Goal: Use online tool/utility: Utilize a website feature to perform a specific function

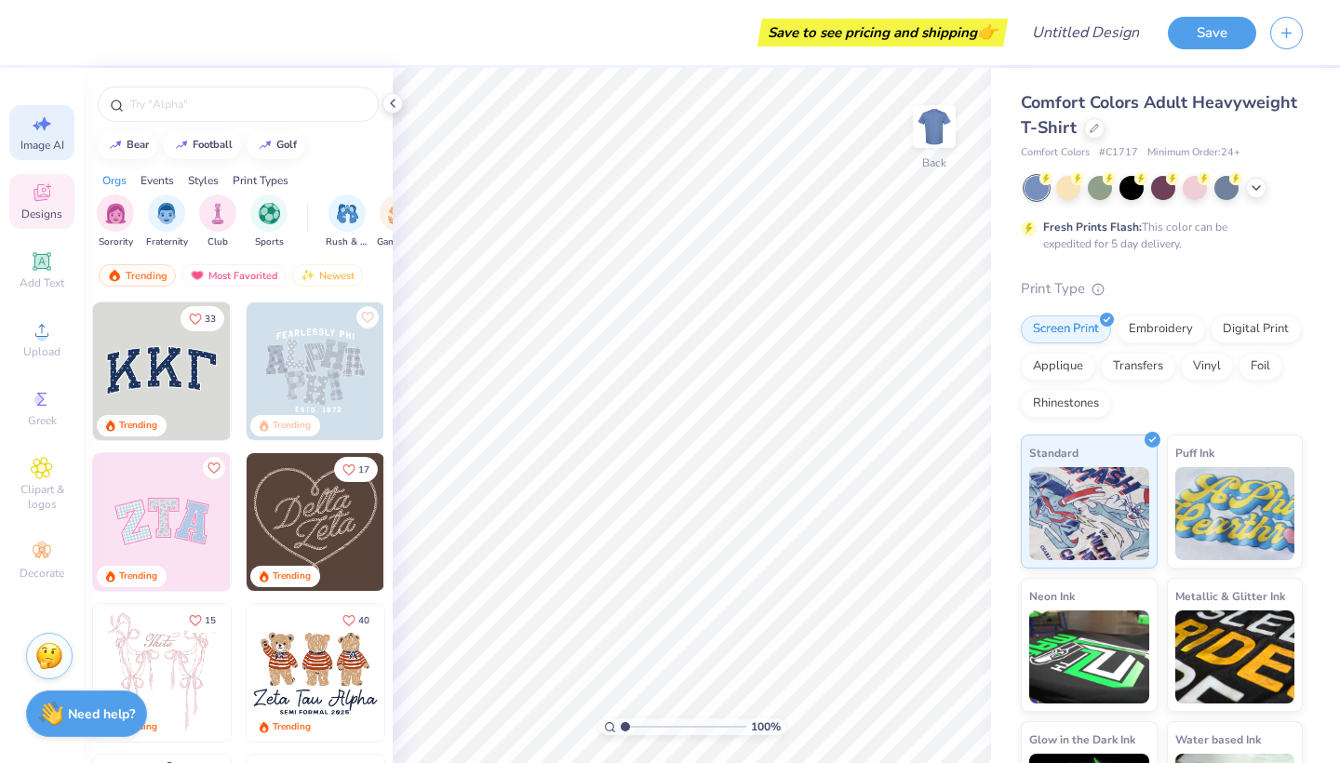
click at [39, 131] on icon at bounding box center [42, 124] width 22 height 22
select select "4"
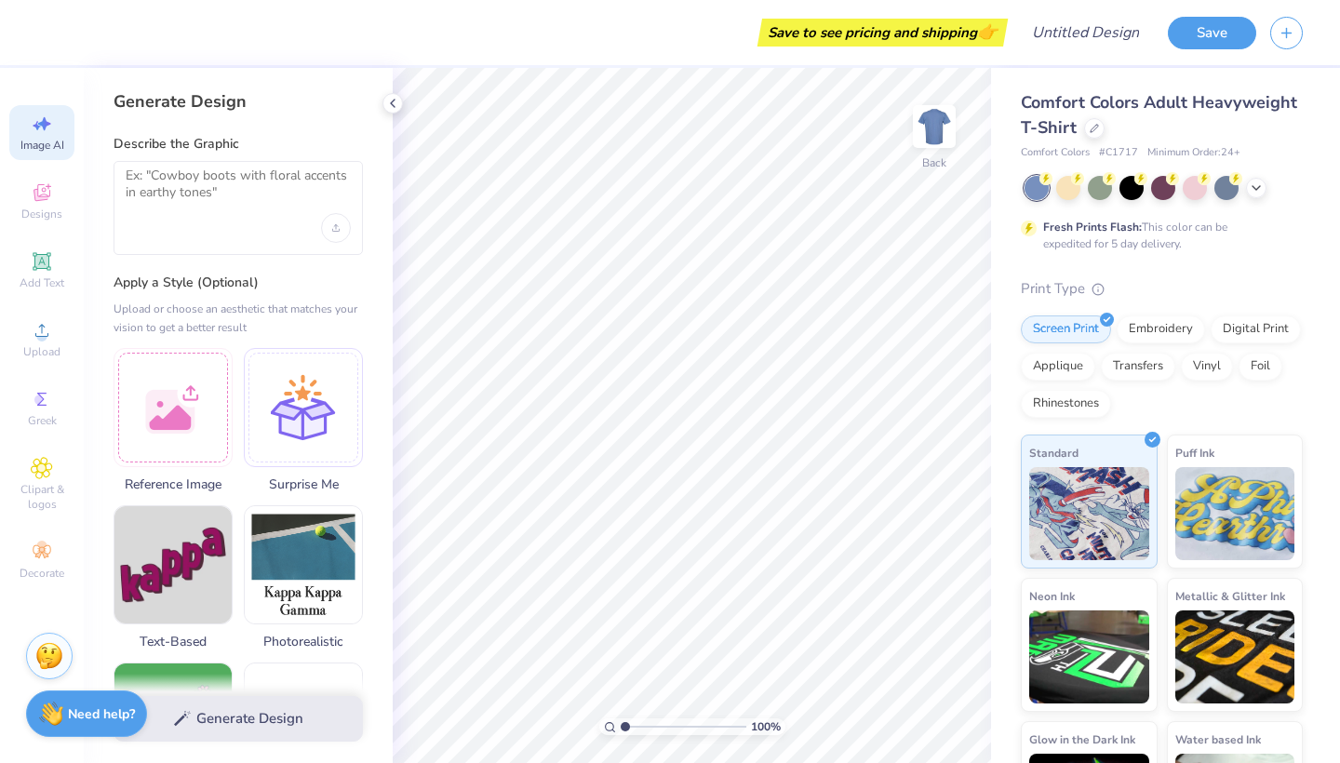
click at [195, 216] on div at bounding box center [238, 208] width 249 height 94
click at [198, 170] on textarea at bounding box center [238, 191] width 225 height 47
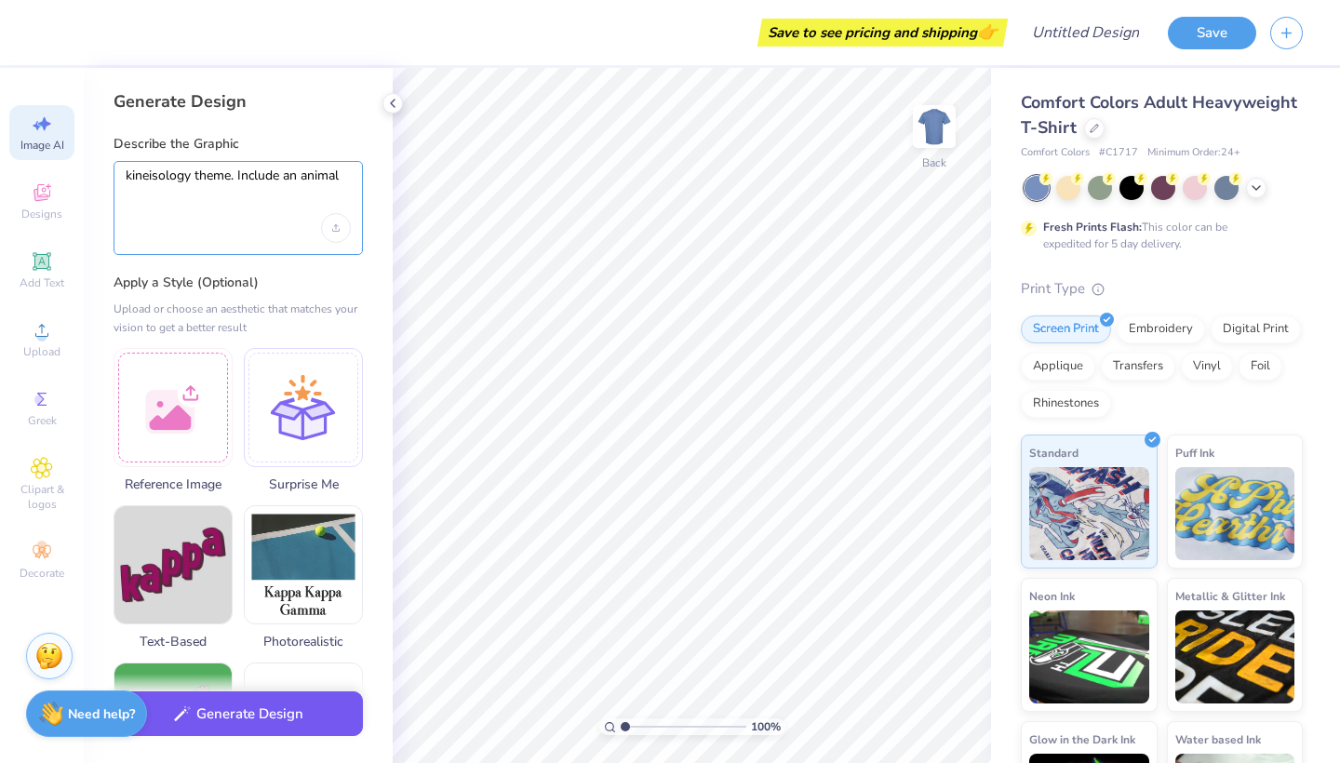
type textarea "kineisology theme. Include an animal"
click at [246, 719] on button "Generate Design" at bounding box center [238, 715] width 249 height 46
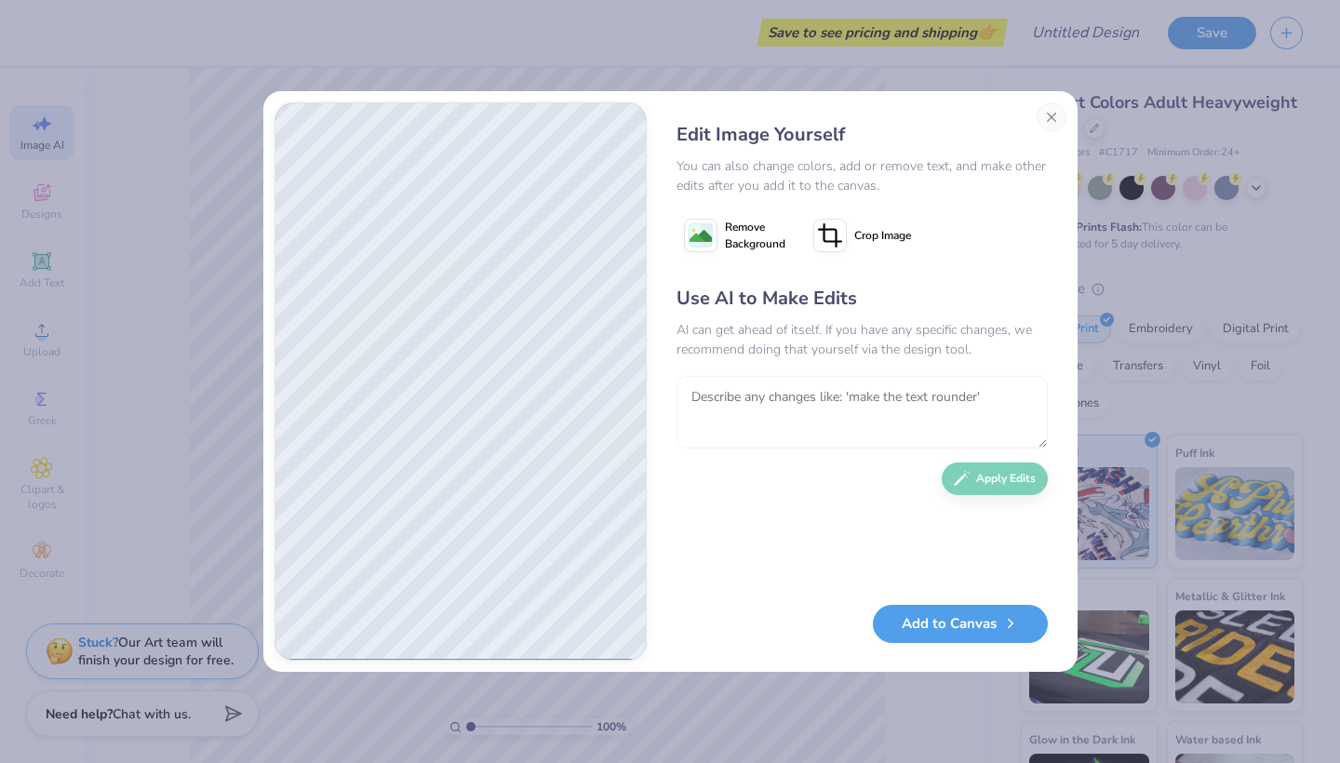
click at [729, 401] on textarea at bounding box center [862, 412] width 371 height 73
type textarea "can you make the animal be a polo Ralph Lauren bear"
click at [977, 489] on button "Apply Edits" at bounding box center [995, 474] width 106 height 33
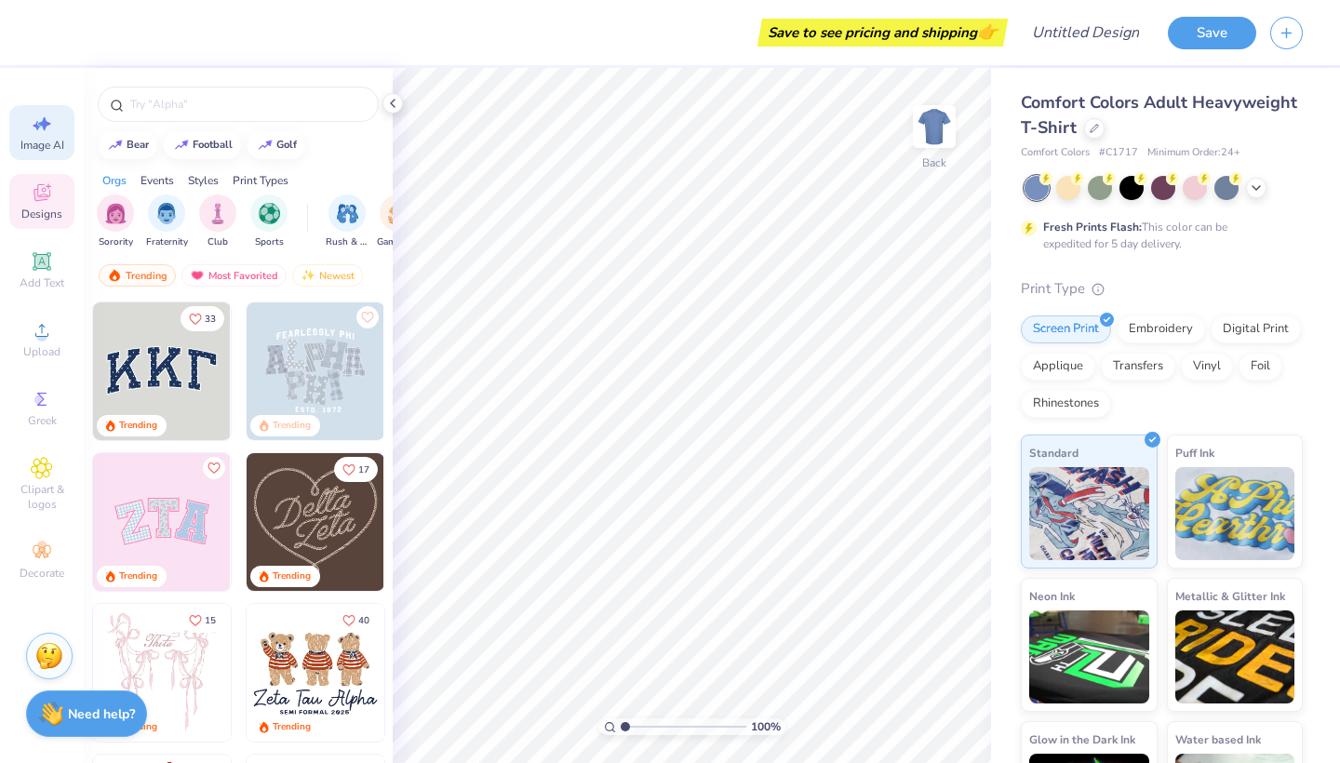
click at [22, 143] on span "Image AI" at bounding box center [42, 145] width 44 height 15
select select "4"
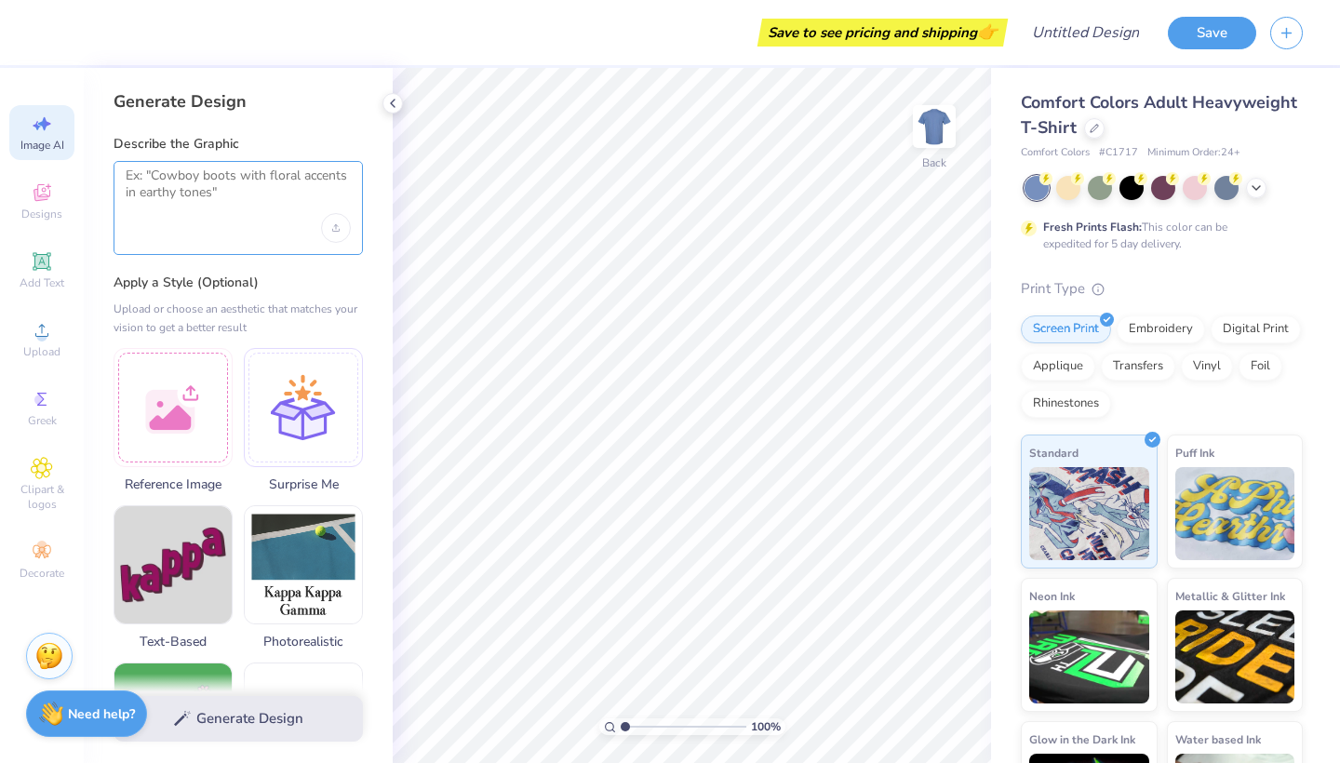
click at [216, 199] on textarea at bounding box center [238, 191] width 225 height 47
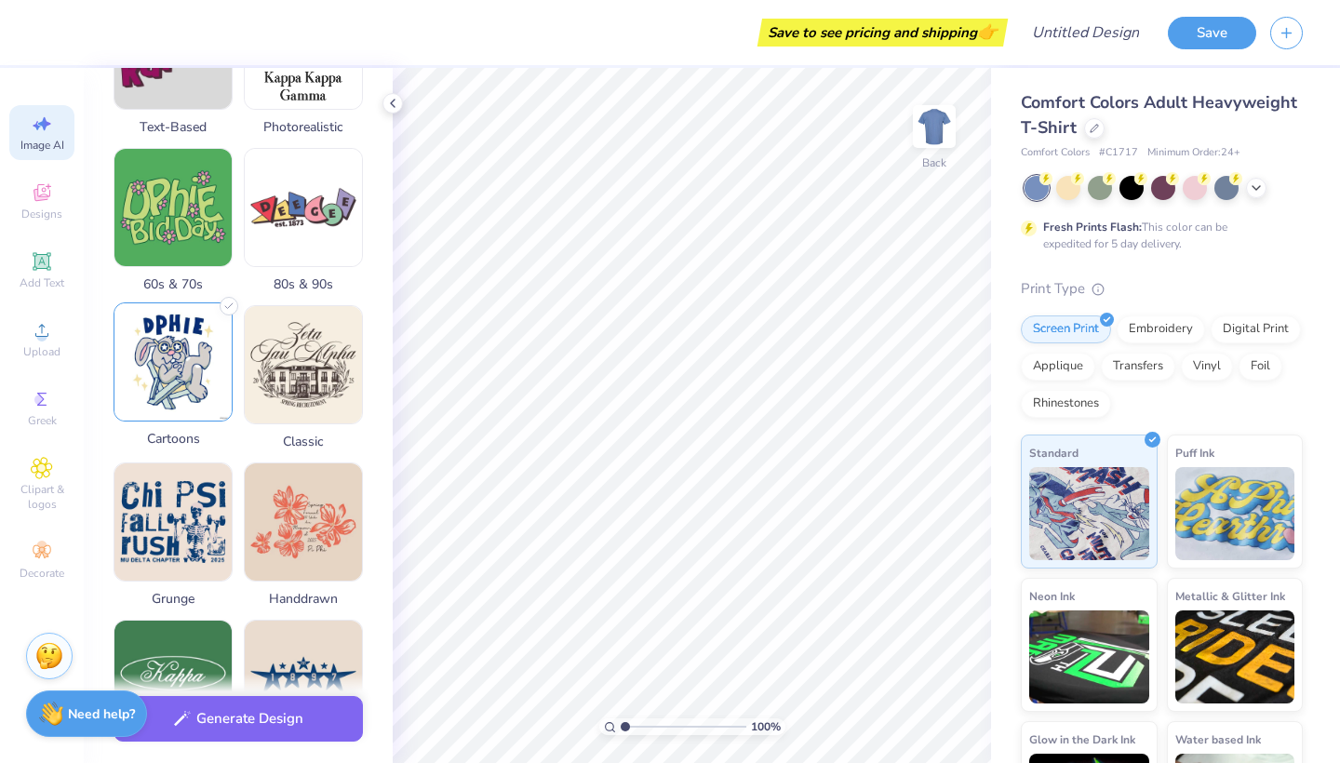
scroll to position [678, 0]
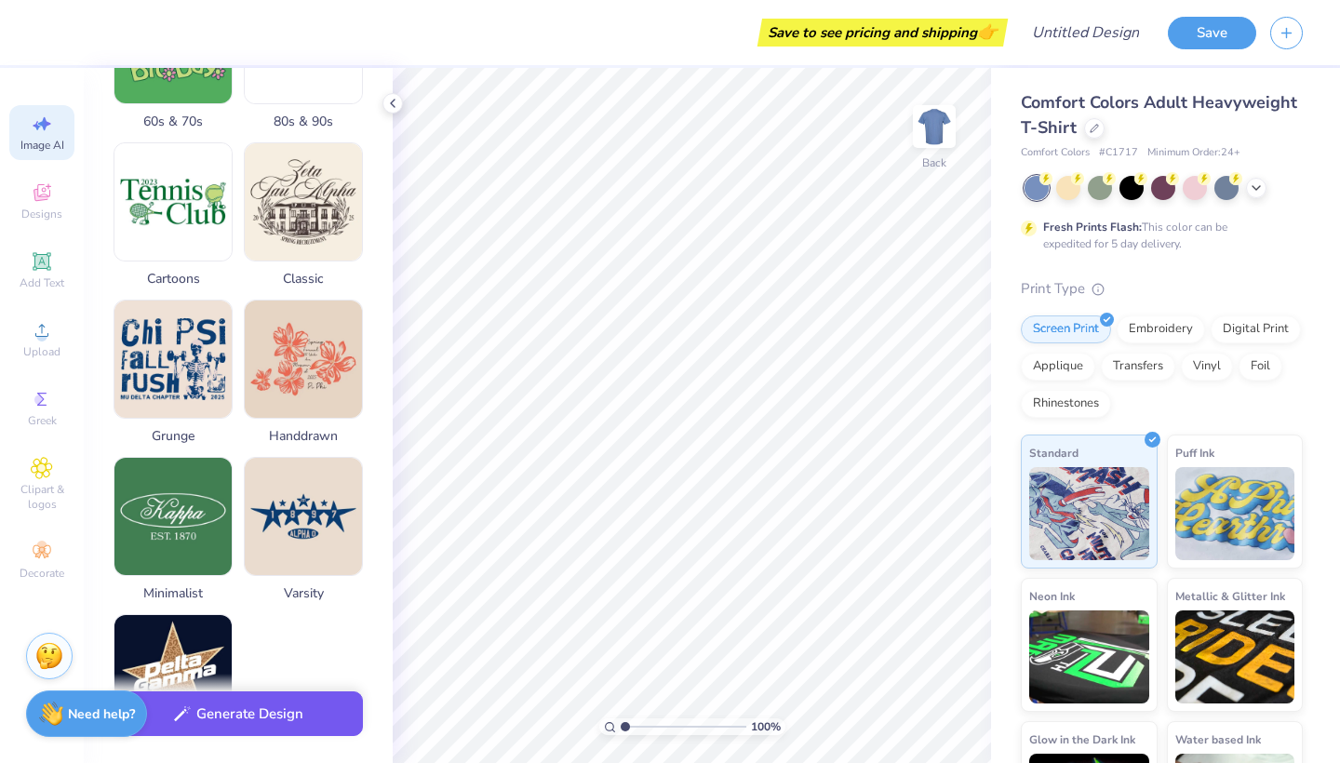
type textarea "anatomy theme. graphic design"
click at [229, 718] on button "Generate Design" at bounding box center [238, 715] width 249 height 46
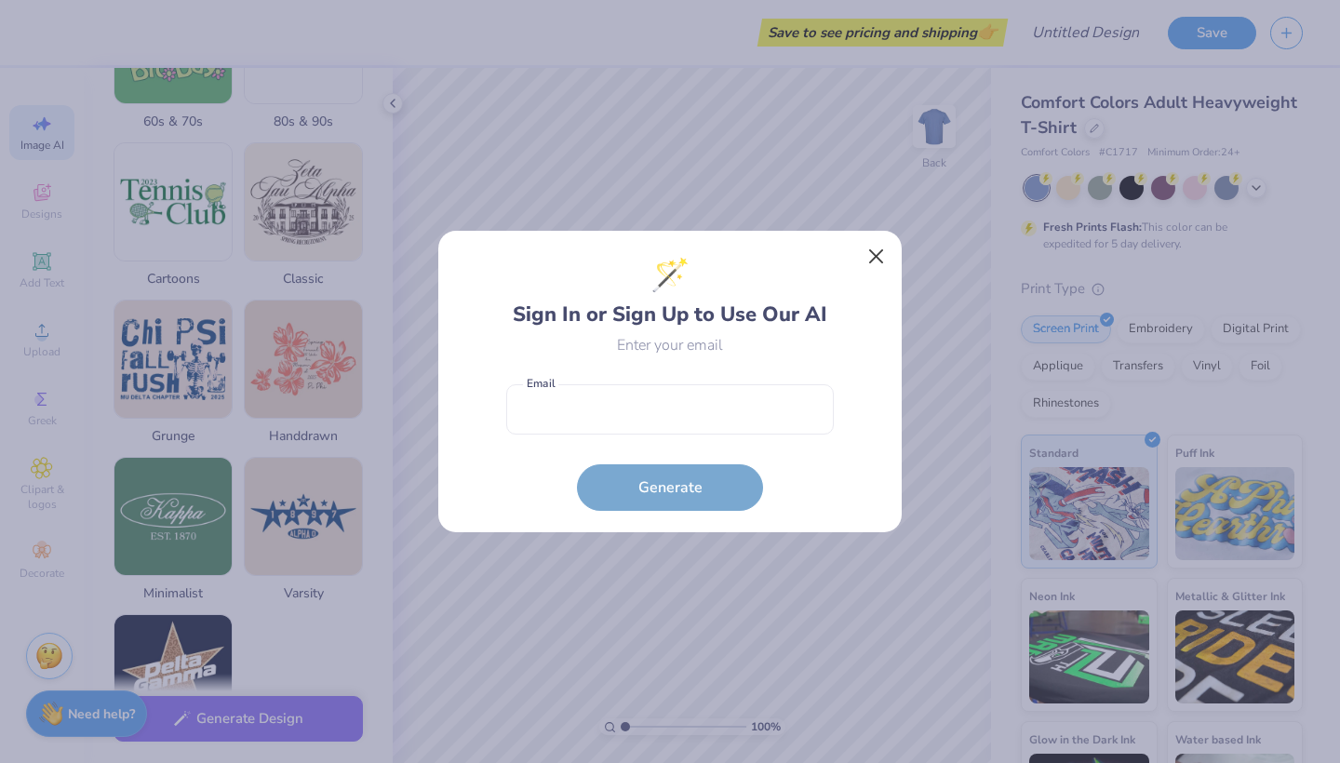
click at [869, 263] on button "Close" at bounding box center [876, 256] width 35 height 35
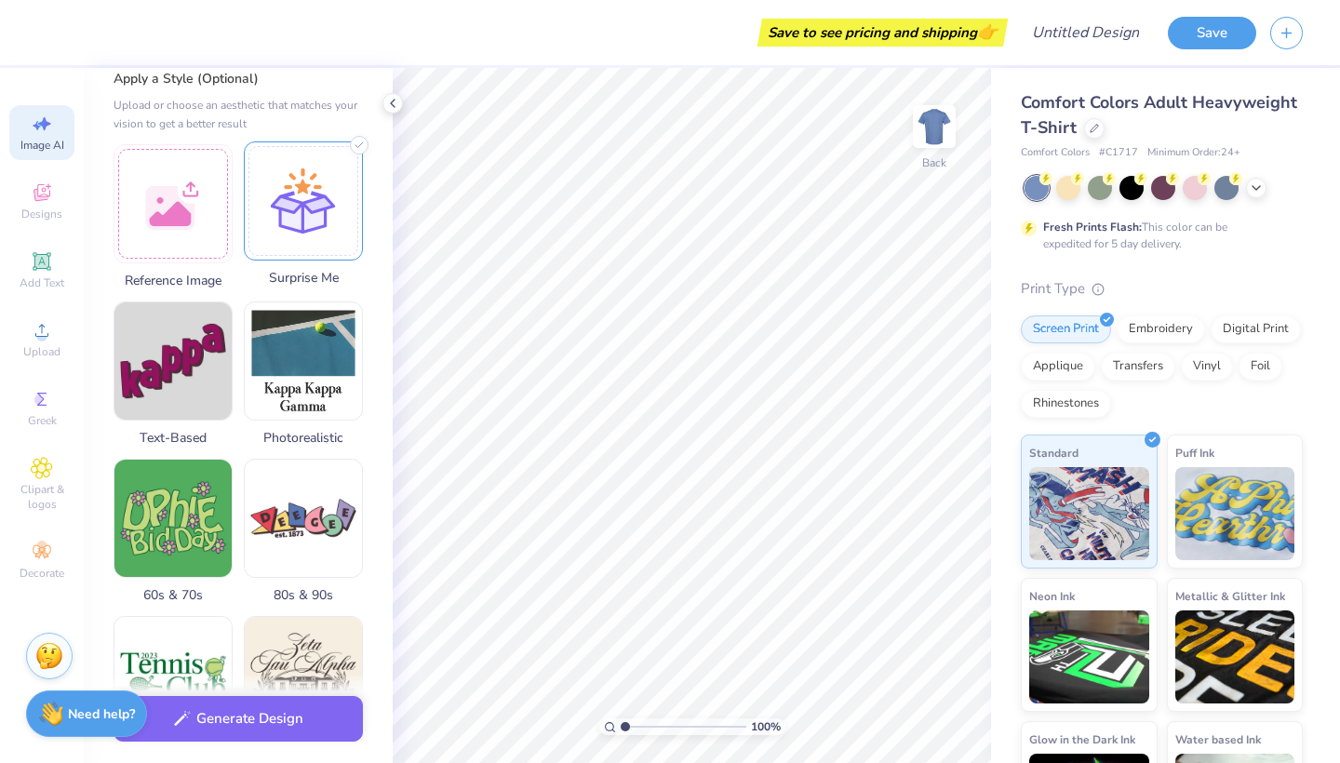
scroll to position [74, 0]
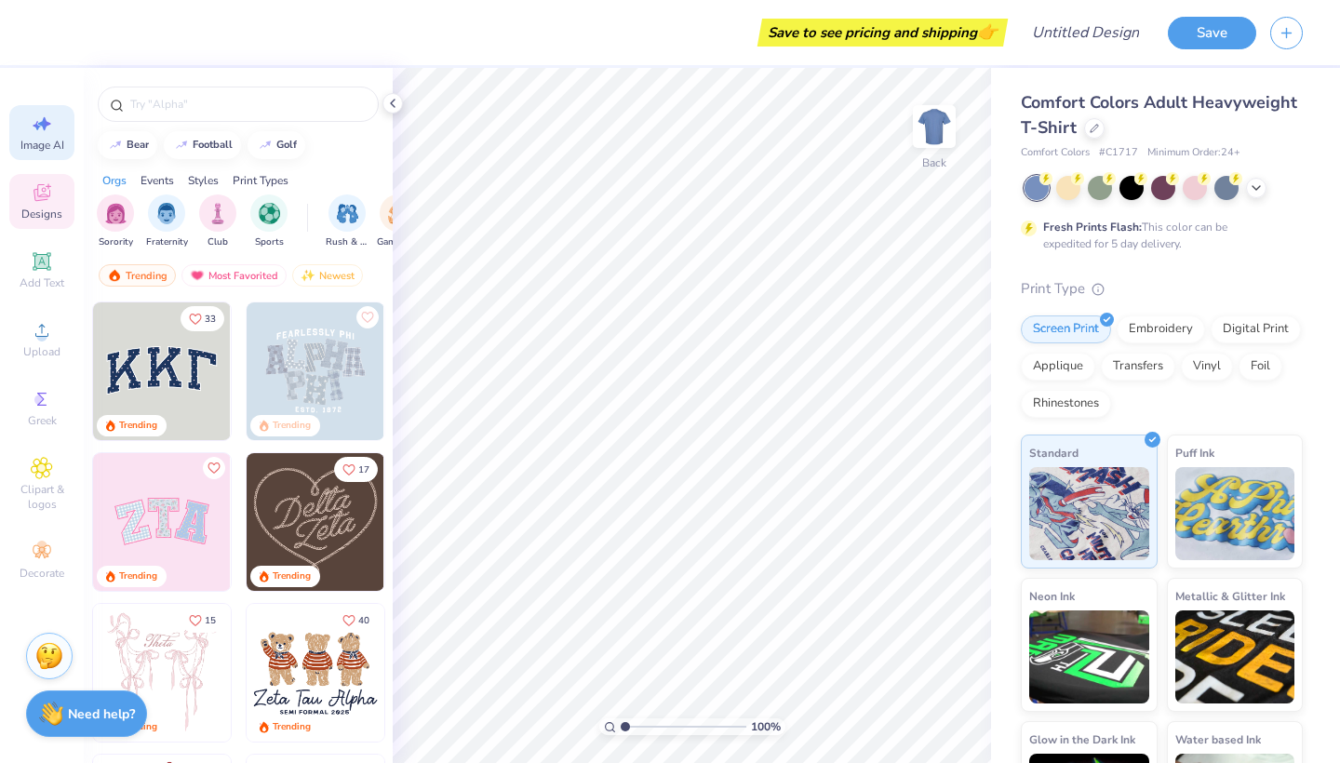
click at [41, 132] on icon at bounding box center [42, 124] width 22 height 22
select select "4"
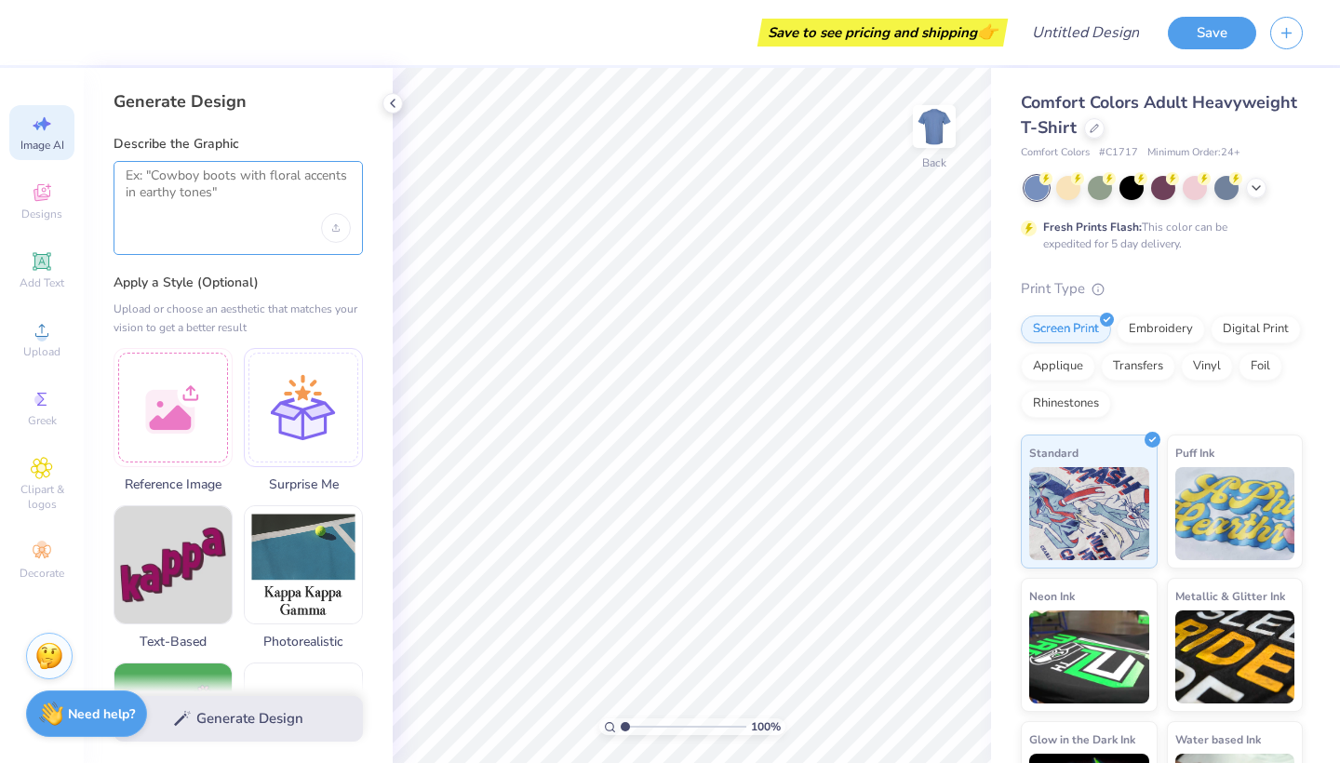
click at [181, 191] on textarea at bounding box center [238, 191] width 225 height 47
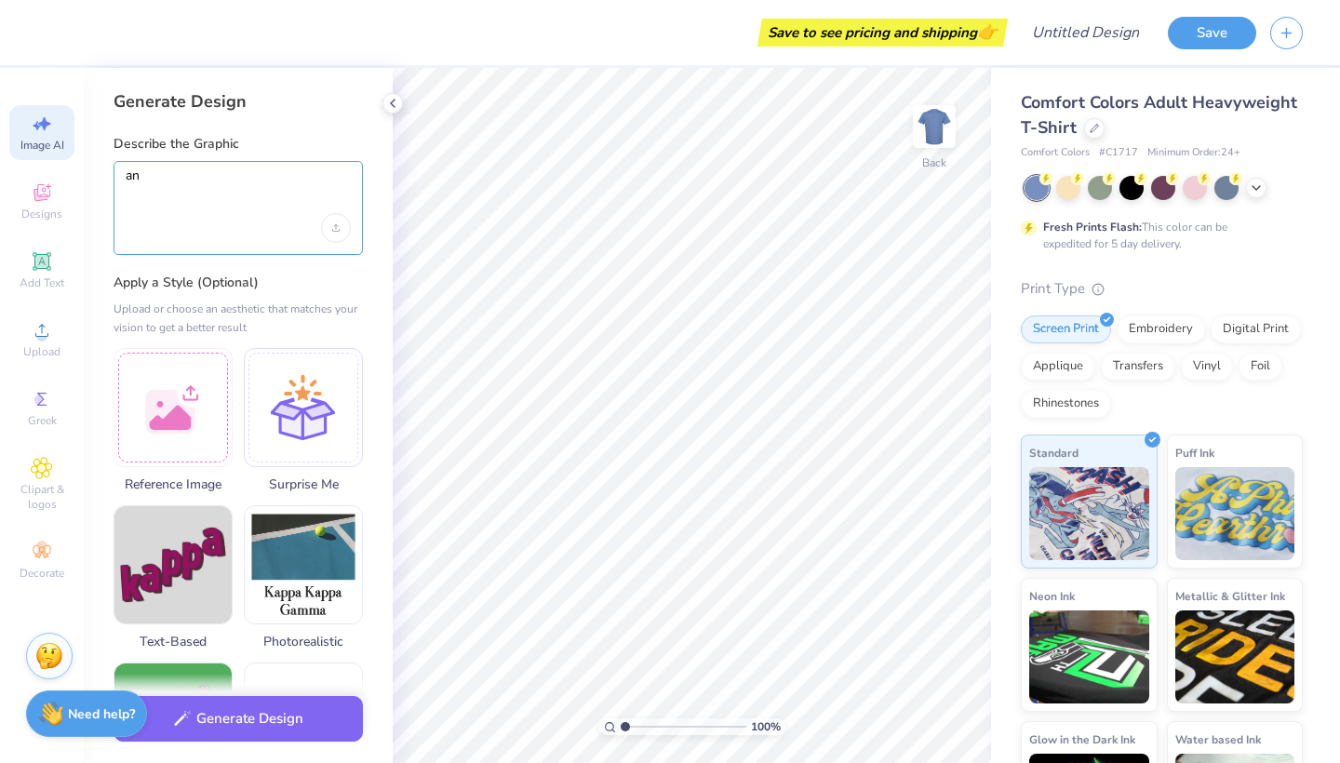
type textarea "a"
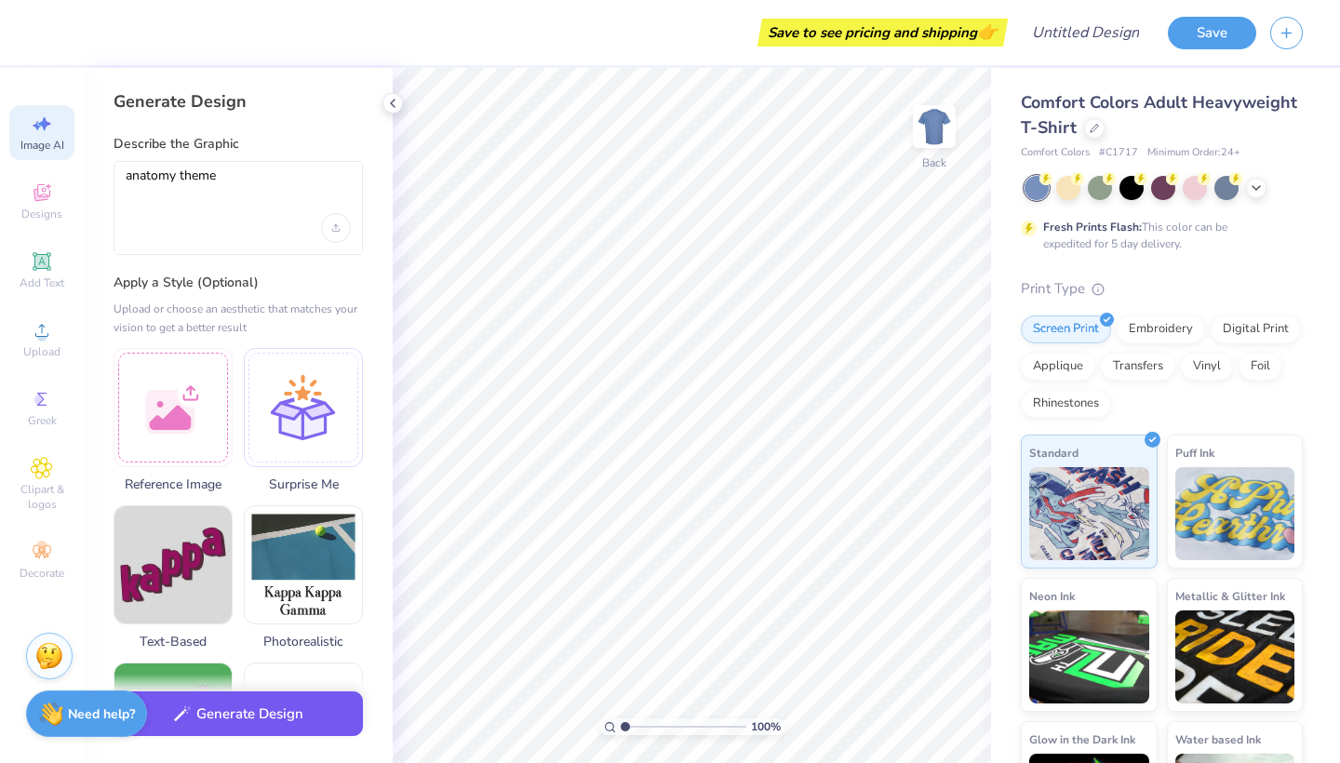
click at [223, 736] on button "Generate Design" at bounding box center [238, 715] width 249 height 46
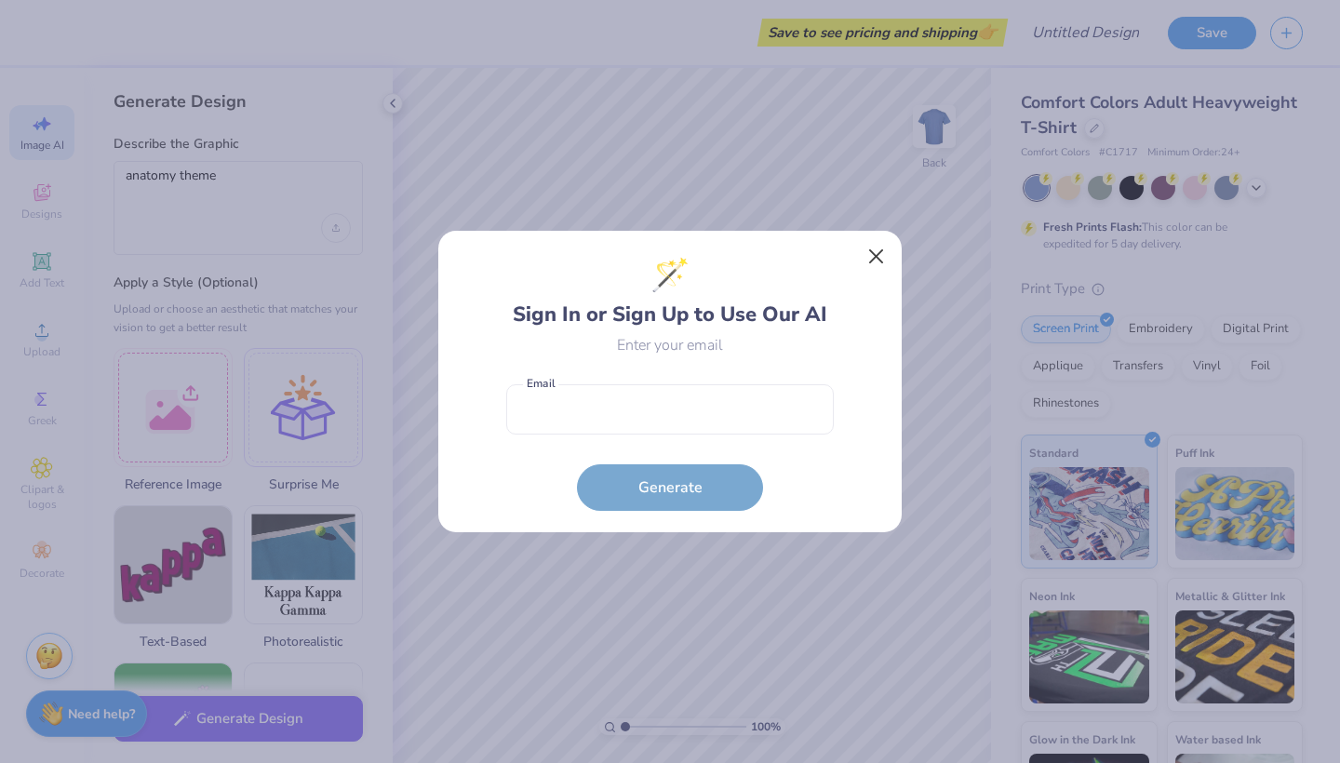
click at [861, 256] on button "Close" at bounding box center [876, 256] width 35 height 35
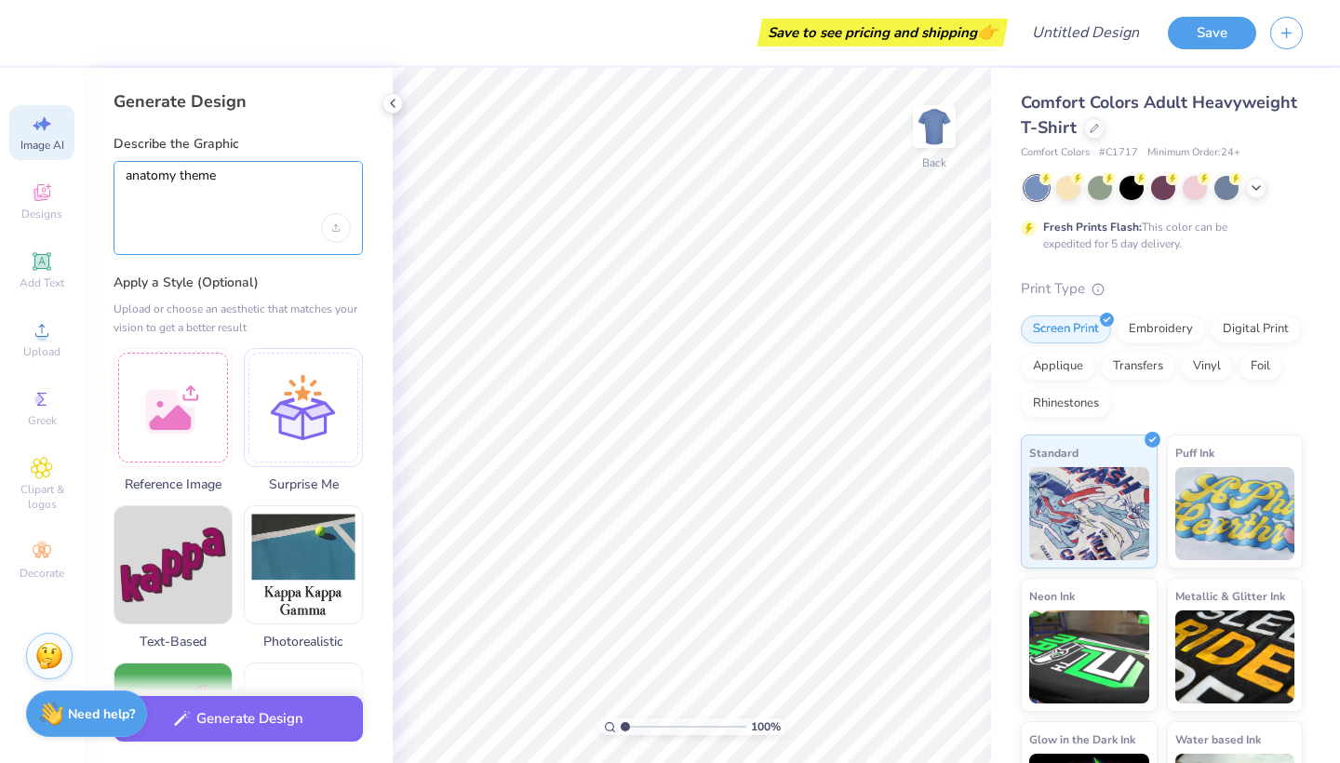
click at [276, 195] on textarea "anatomy theme" at bounding box center [238, 191] width 225 height 47
click at [203, 182] on textarea "anatomy theme" at bounding box center [238, 191] width 225 height 47
paste textarea "I want a graphic with animals and kinesiology or anatomy elements"
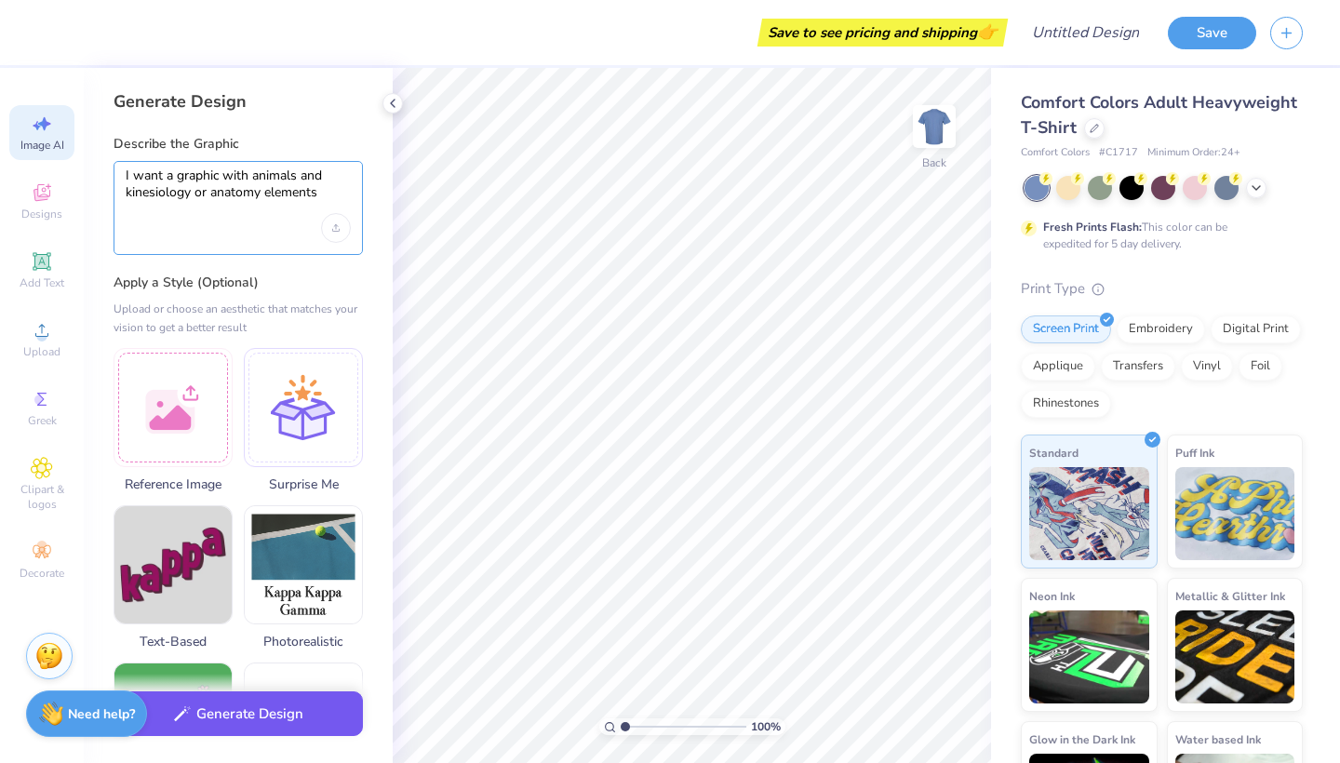
type textarea "I want a graphic with animals and kinesiology or anatomy elements"
click at [228, 718] on button "Generate Design" at bounding box center [238, 715] width 249 height 46
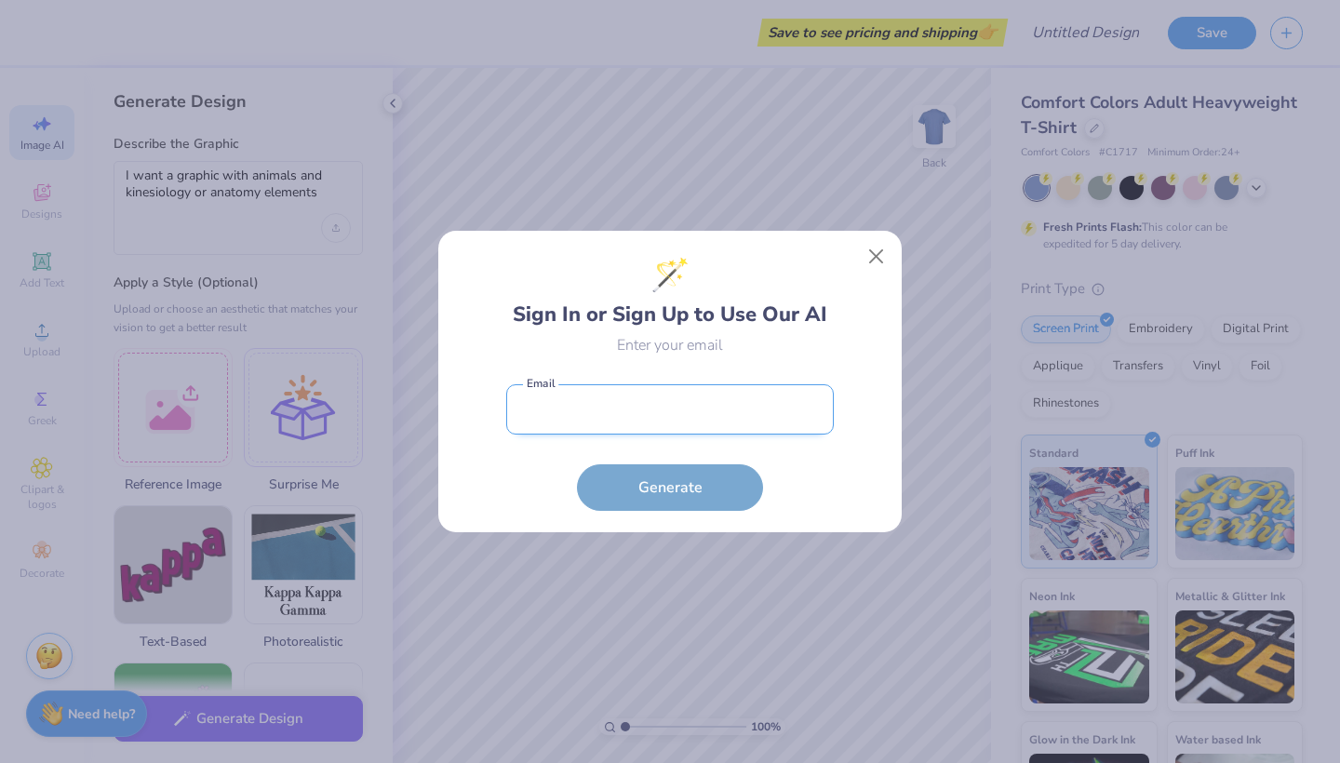
click at [670, 402] on input "email" at bounding box center [670, 409] width 328 height 51
type input "ltooch5611@gmail.com"
click at [670, 488] on button "Generate" at bounding box center [670, 488] width 186 height 47
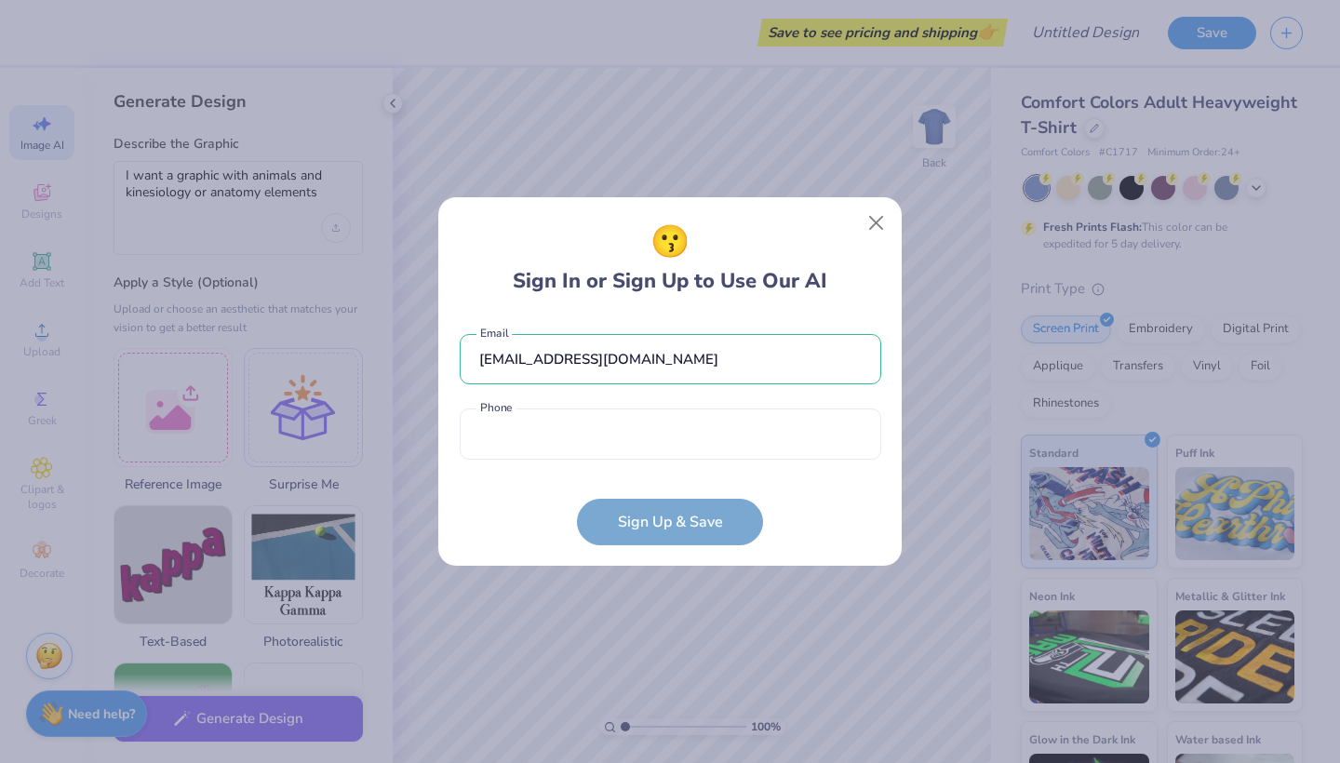
click at [519, 370] on div "ltooch5611@gmail.com Email Phone is a required field Phone" at bounding box center [671, 393] width 422 height 154
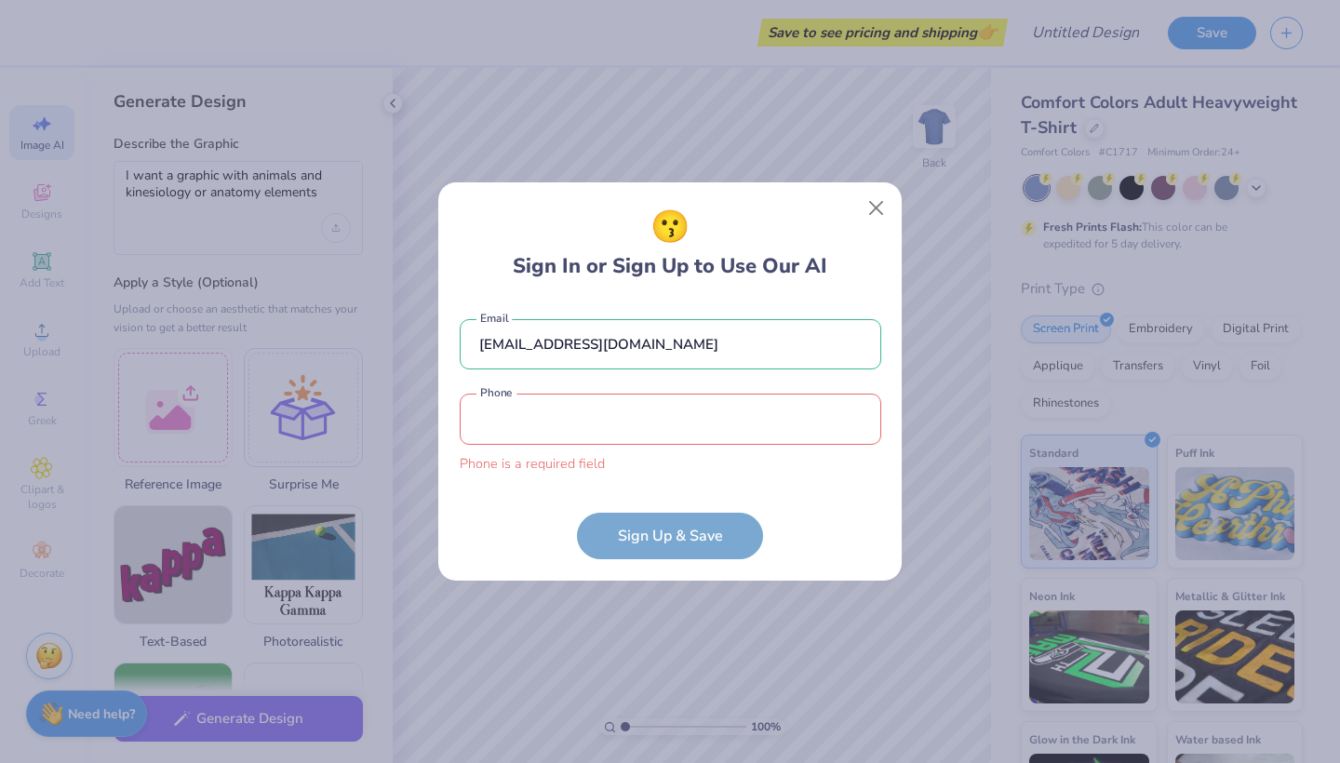
click at [518, 370] on div "ltooch5611@gmail.com Email Phone is a required field Phone" at bounding box center [671, 392] width 422 height 183
click at [519, 361] on input "ltooch5611@gmail.com" at bounding box center [671, 344] width 422 height 51
type input "l"
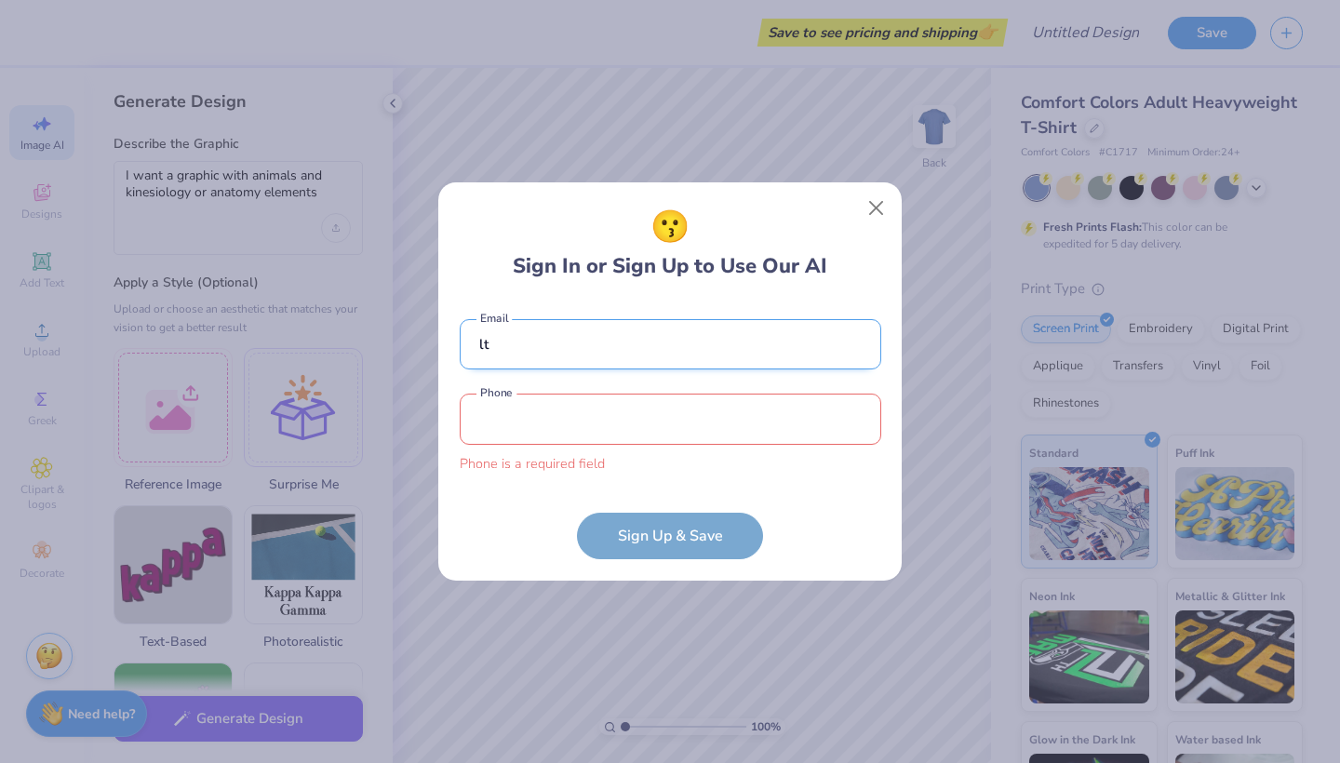
type input "l"
type input "r"
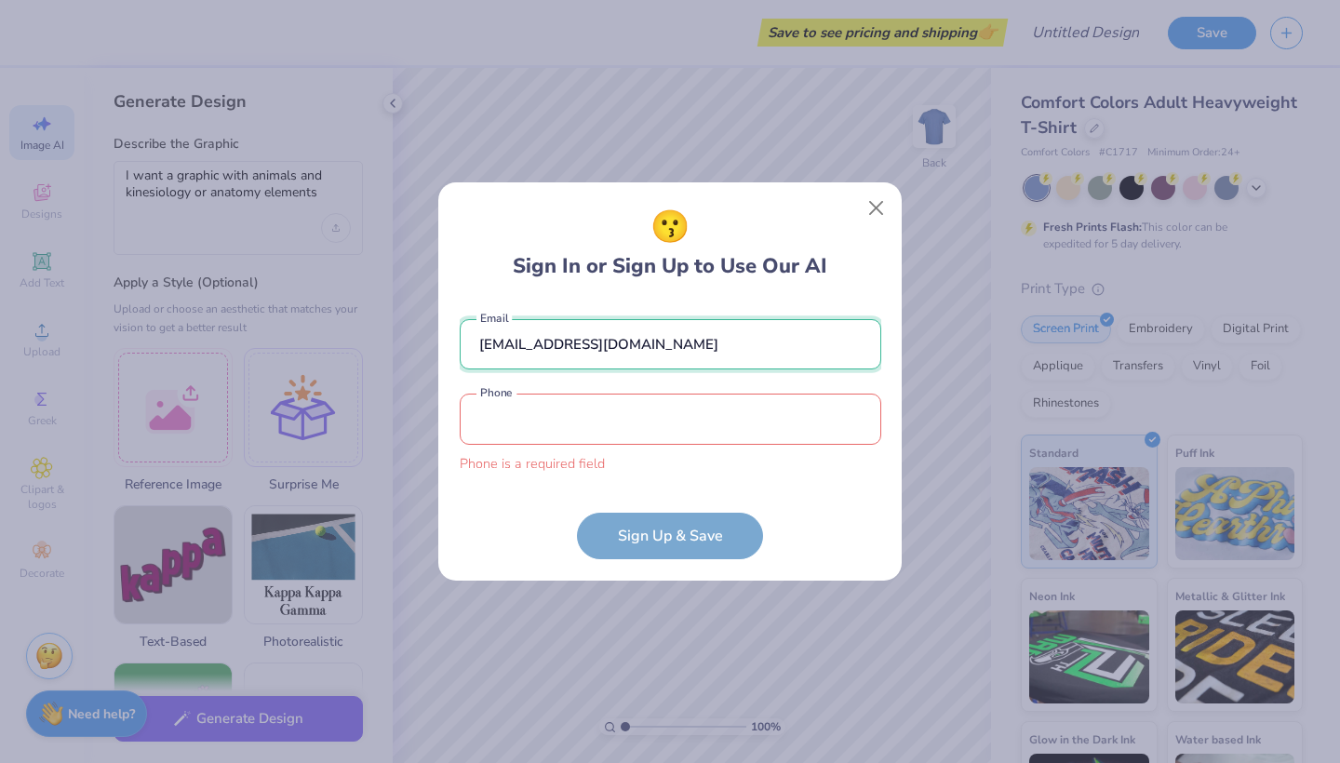
type input "lrt225@icloud.com"
click at [503, 442] on input "tel" at bounding box center [671, 419] width 422 height 51
type input "(973) 985-1917"
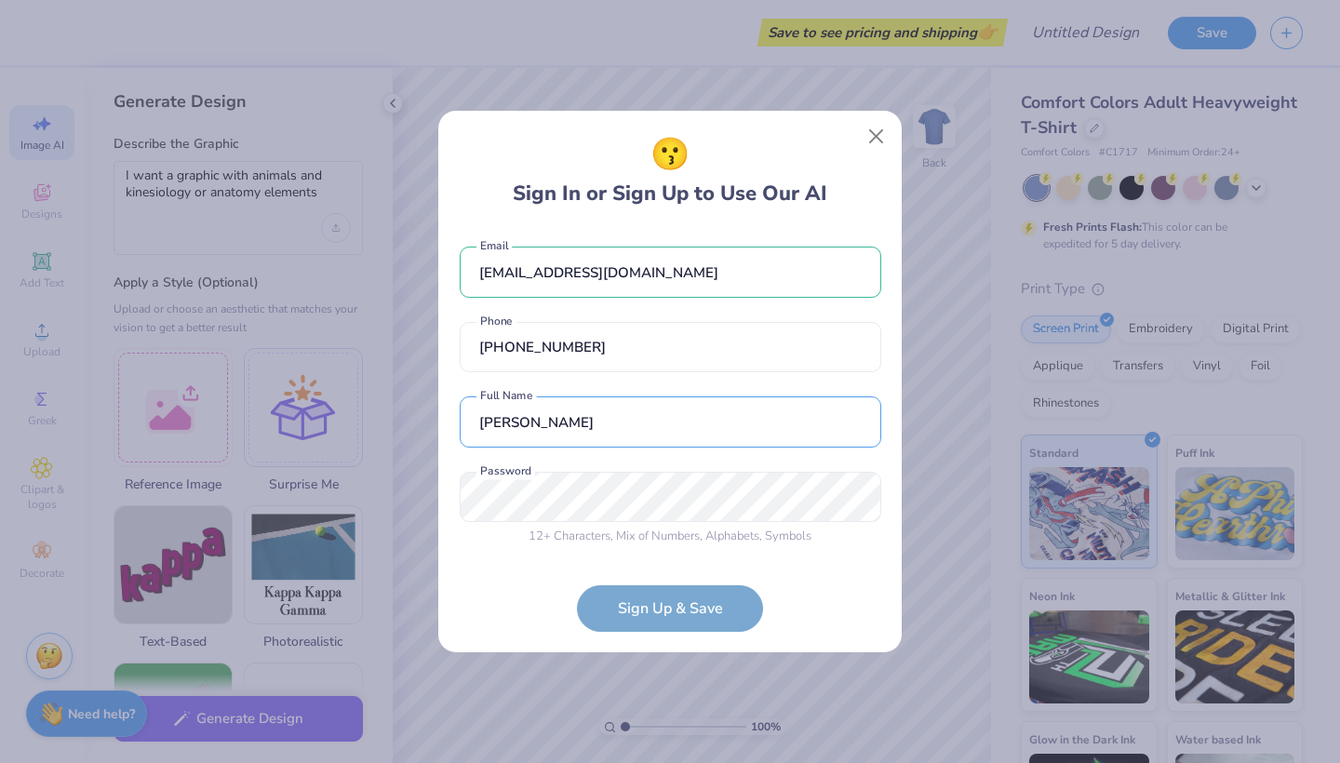
type input "Lauren Tucci"
click at [571, 519] on div "lrt225@icloud.com Email (973) 985-1917 Phone Lauren Tucci Full Name 12 + Charac…" at bounding box center [671, 392] width 422 height 328
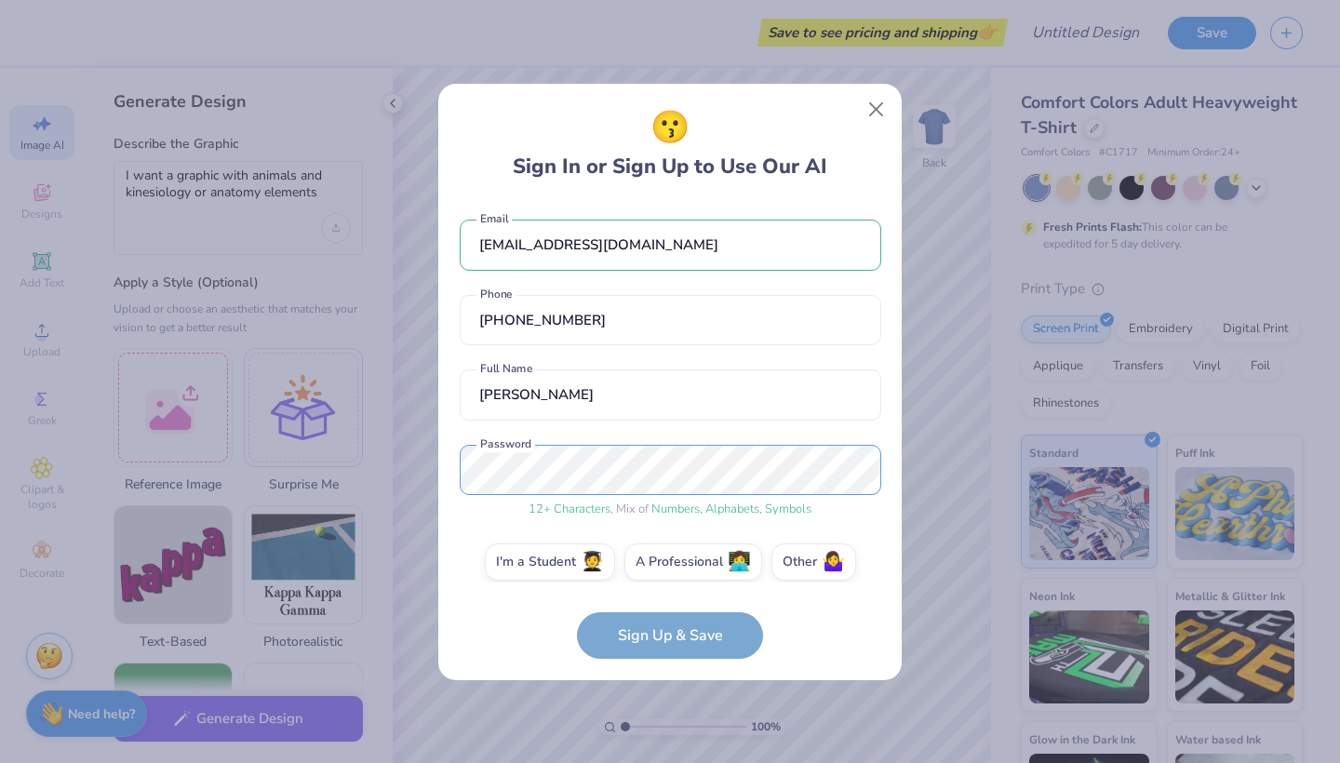
scroll to position [16, 0]
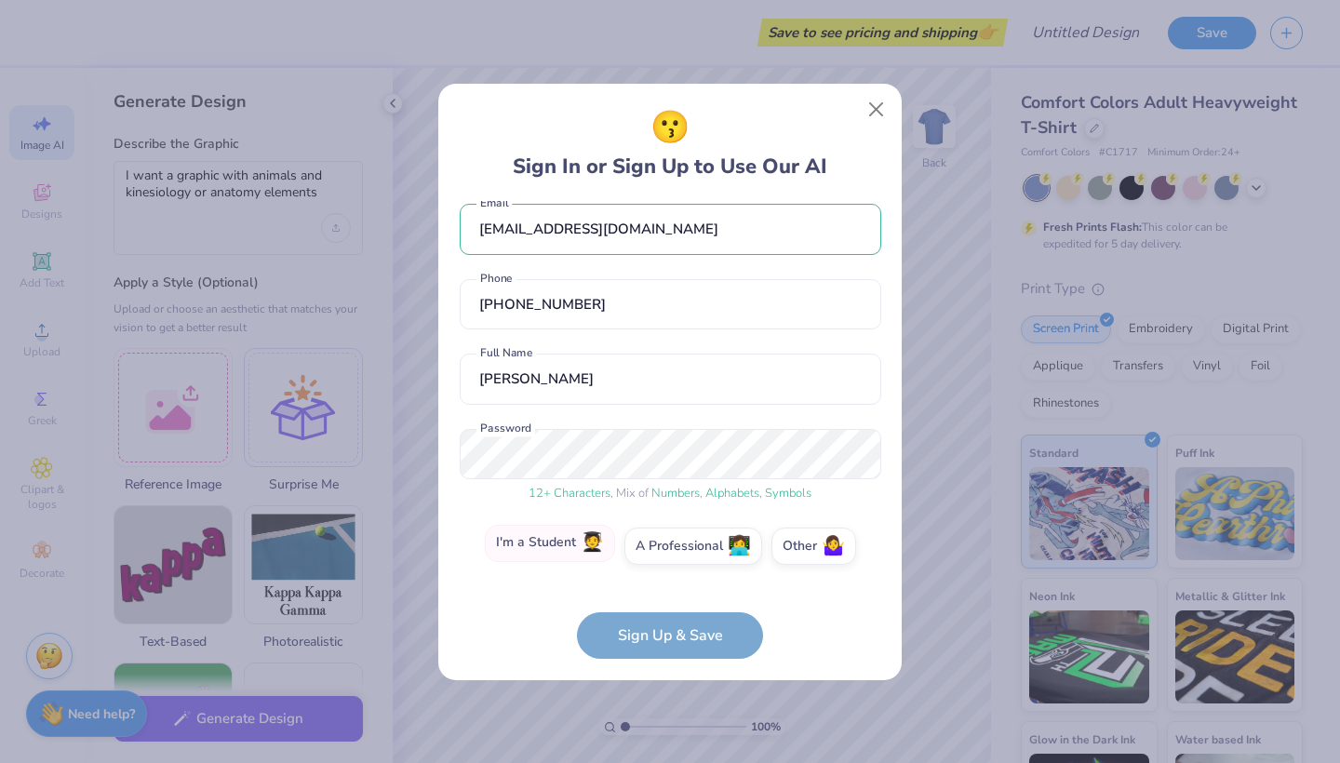
click at [567, 553] on label "I'm a Student 🧑‍🎓" at bounding box center [550, 543] width 130 height 37
click at [665, 560] on input "I'm a Student 🧑‍🎓" at bounding box center [671, 566] width 12 height 12
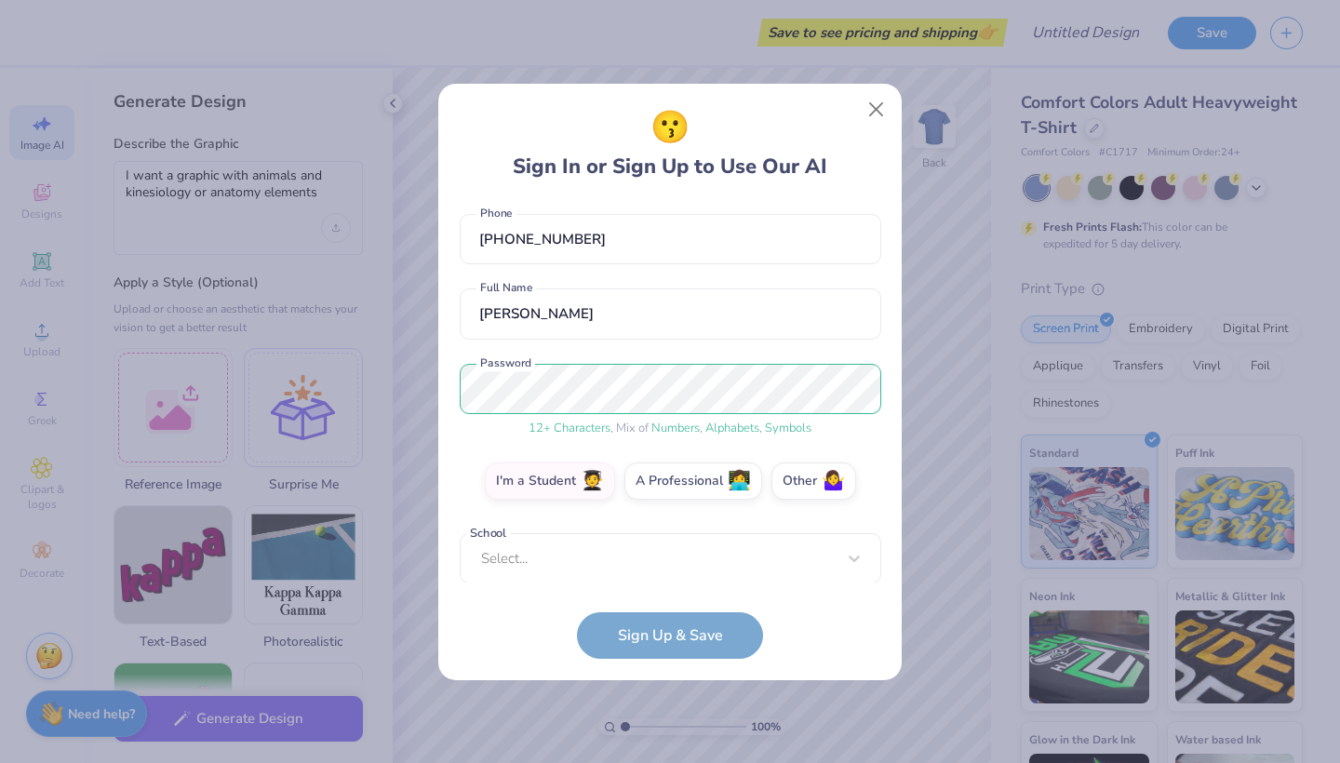
click at [626, 575] on div "lrt225@icloud.com Email (973) 985-1917 Phone Lauren Tucci Full Name 12 + Charac…" at bounding box center [671, 392] width 422 height 382
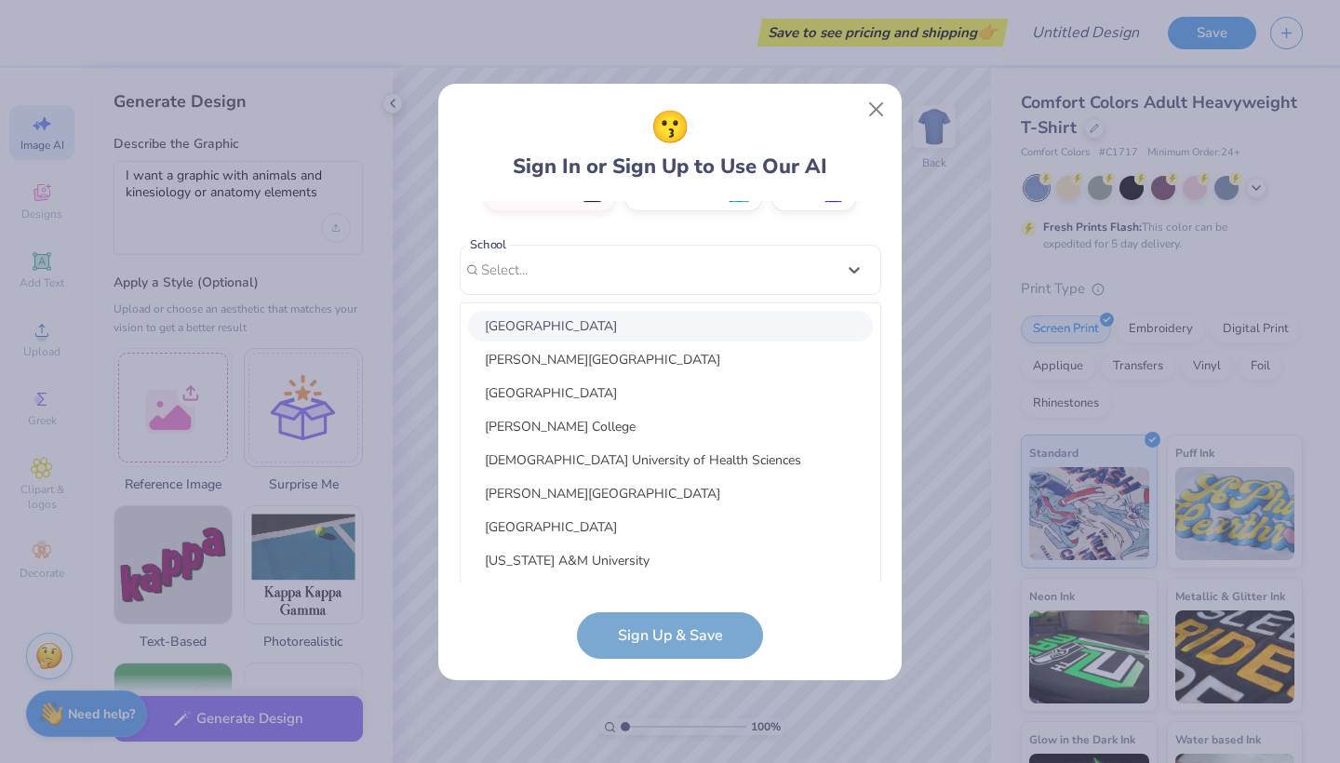
scroll to position [370, 0]
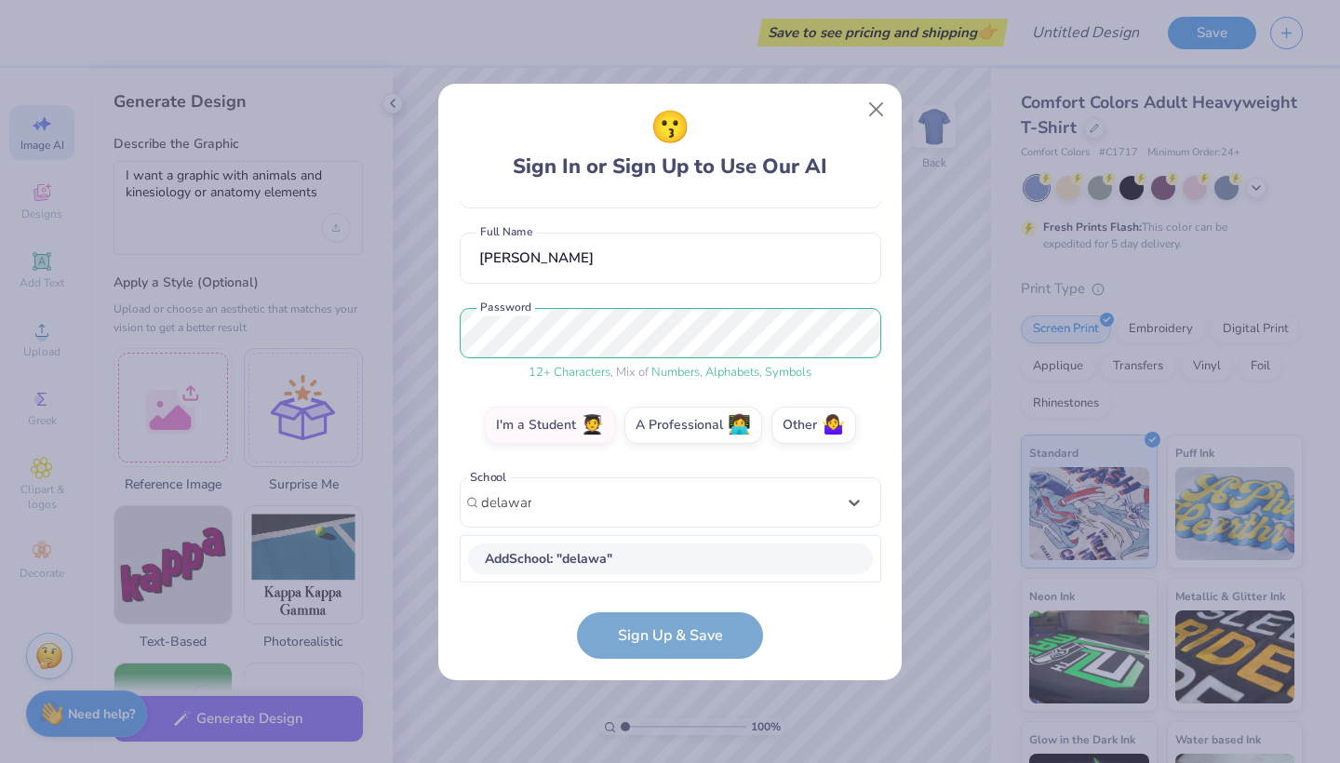
type input "delaware"
click at [590, 506] on div "lrt225@icloud.com Email (973) 985-1917 Phone Lauren Tucci Full Name 12 + Charac…" at bounding box center [671, 392] width 422 height 382
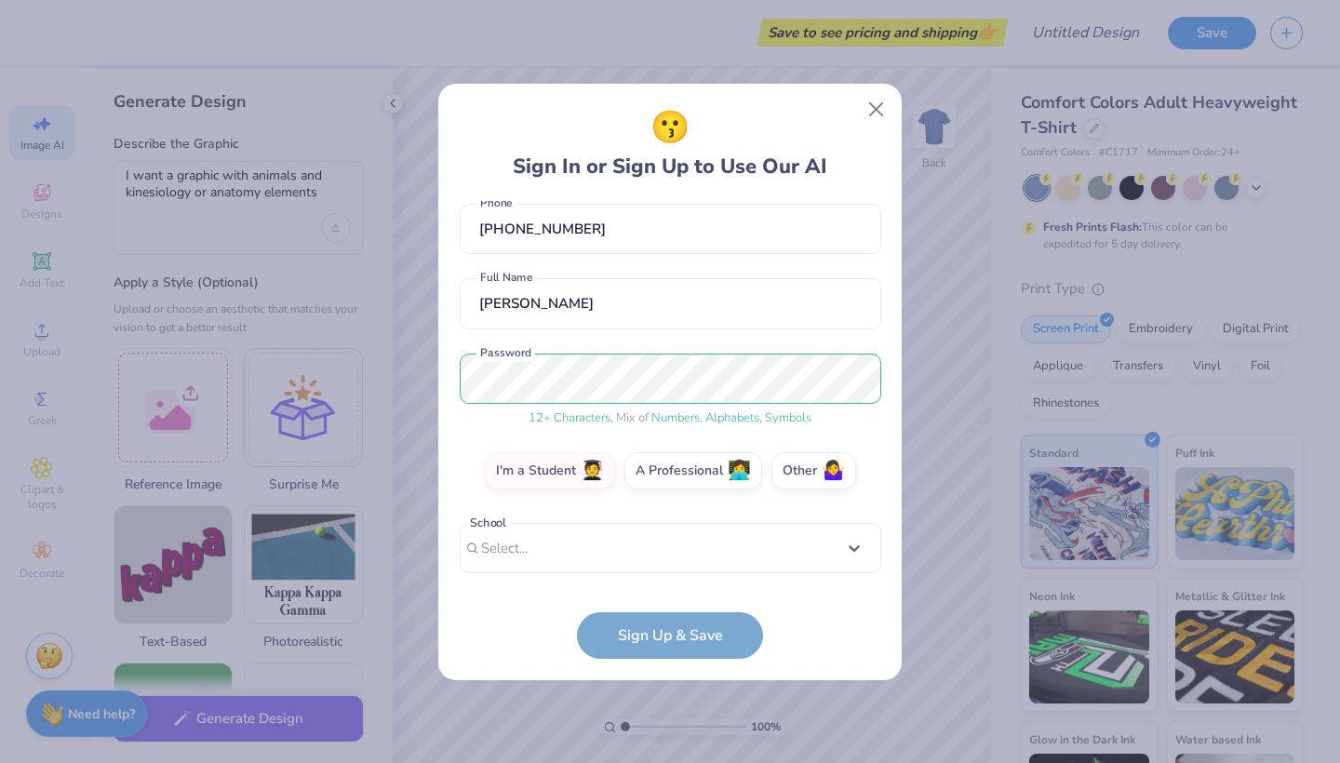
scroll to position [91, 0]
click at [590, 506] on div "lrt225@icloud.com Email (973) 985-1917 Phone Lauren Tucci Full Name 12 + Charac…" at bounding box center [671, 392] width 422 height 382
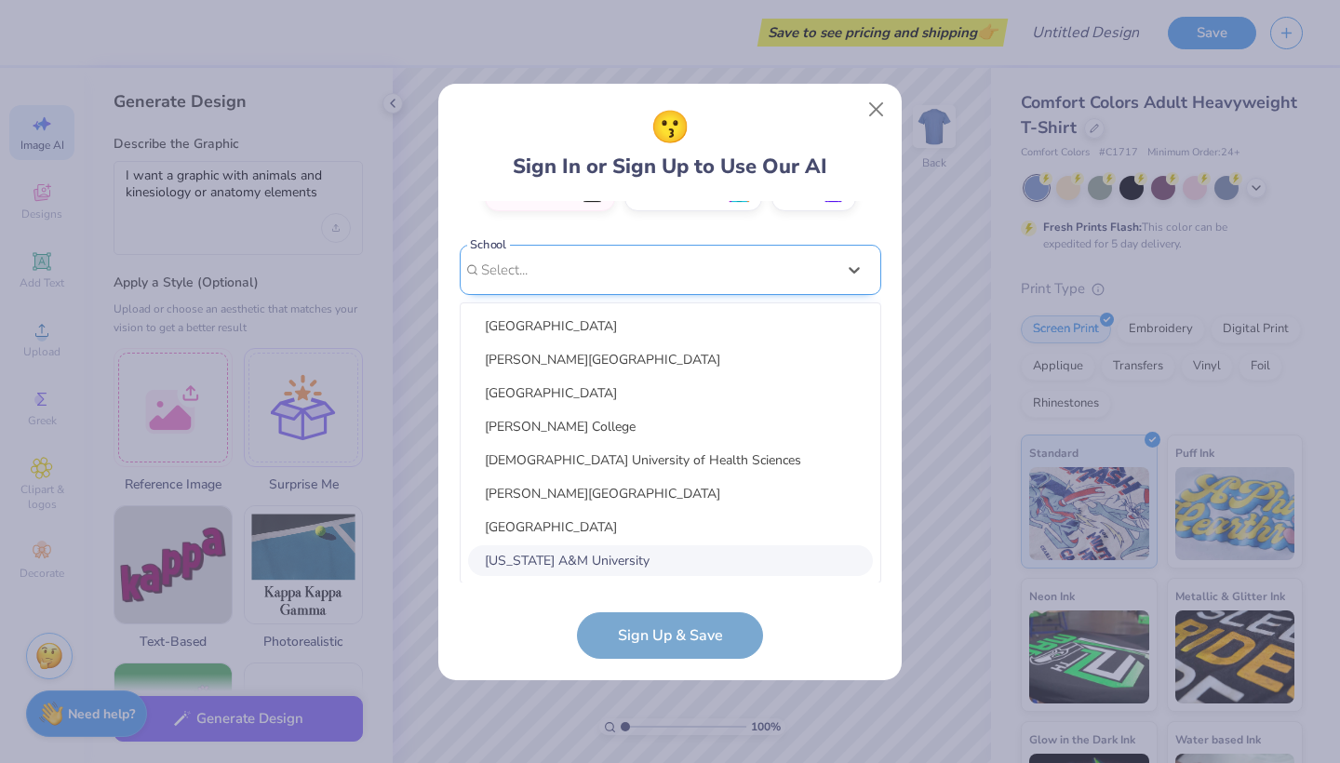
click at [557, 533] on div "option focused, 8 of 30. 30 results available. Use Up and Down to choose option…" at bounding box center [671, 415] width 422 height 340
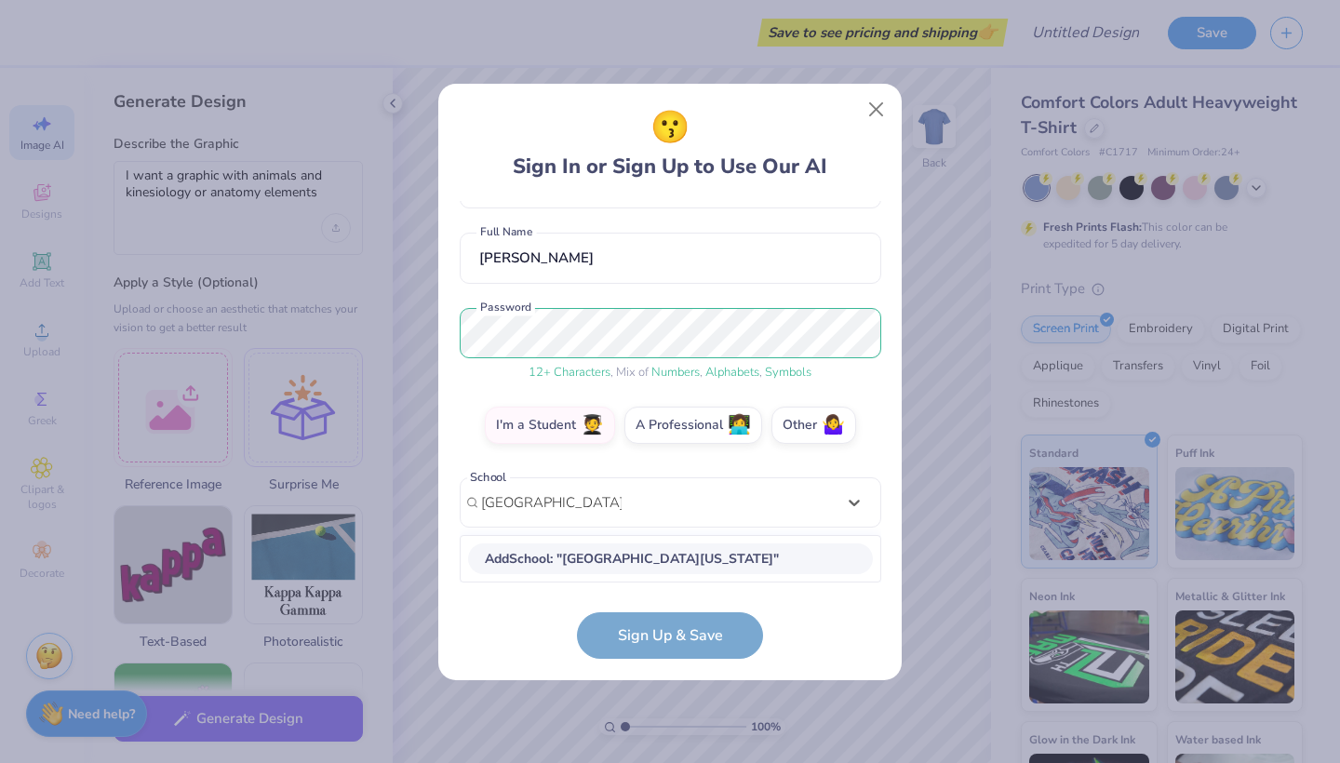
scroll to position [370, 0]
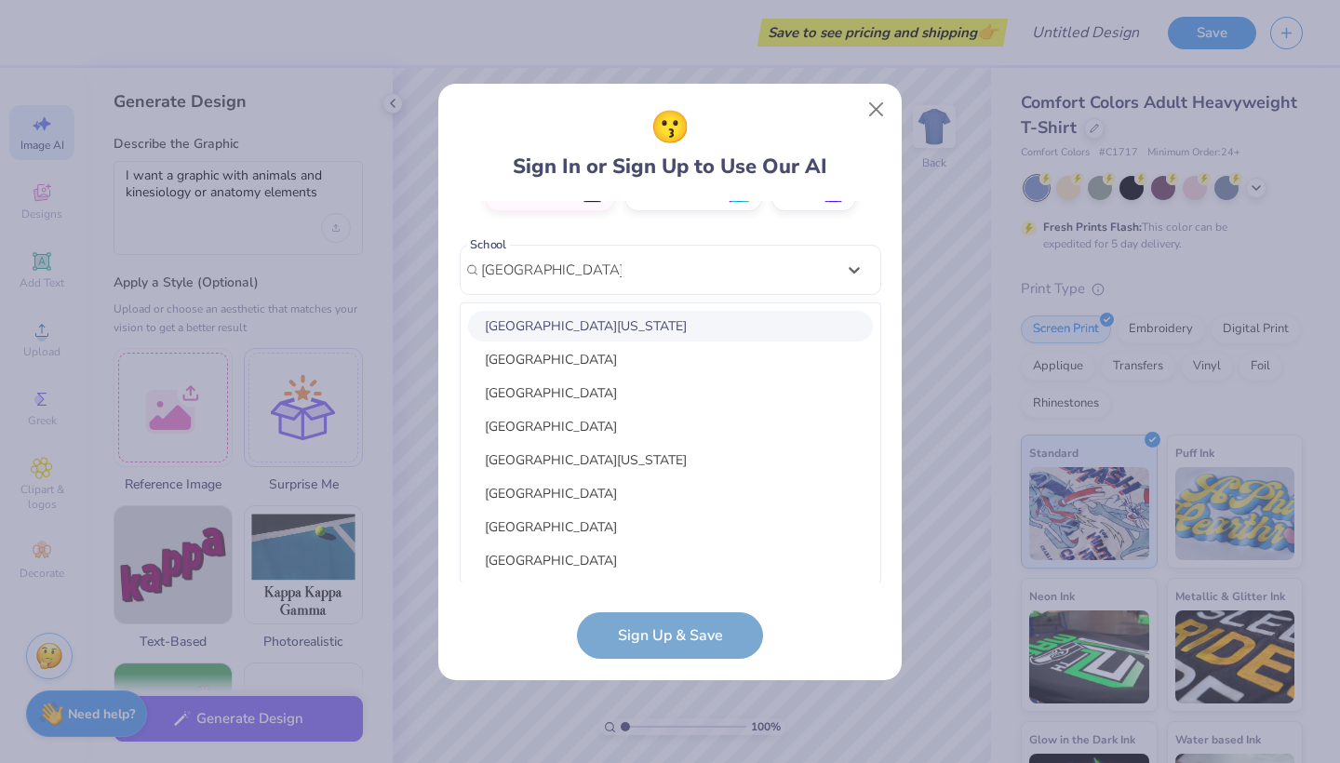
click at [618, 320] on div "University of Delaware" at bounding box center [670, 326] width 405 height 31
type input "university of delaware"
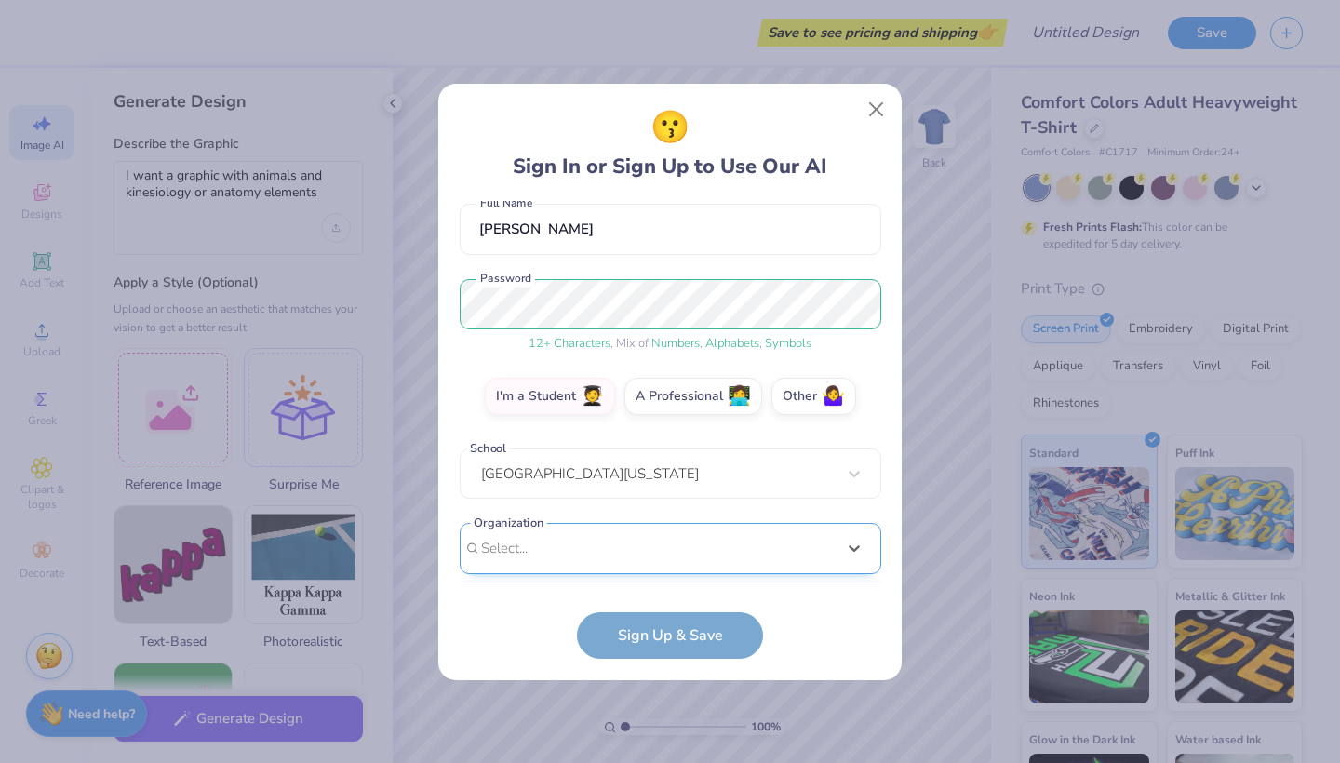
click at [642, 565] on div "option focused, 1 of 15. 15 results available. Use Up and Down to choose option…" at bounding box center [671, 693] width 422 height 340
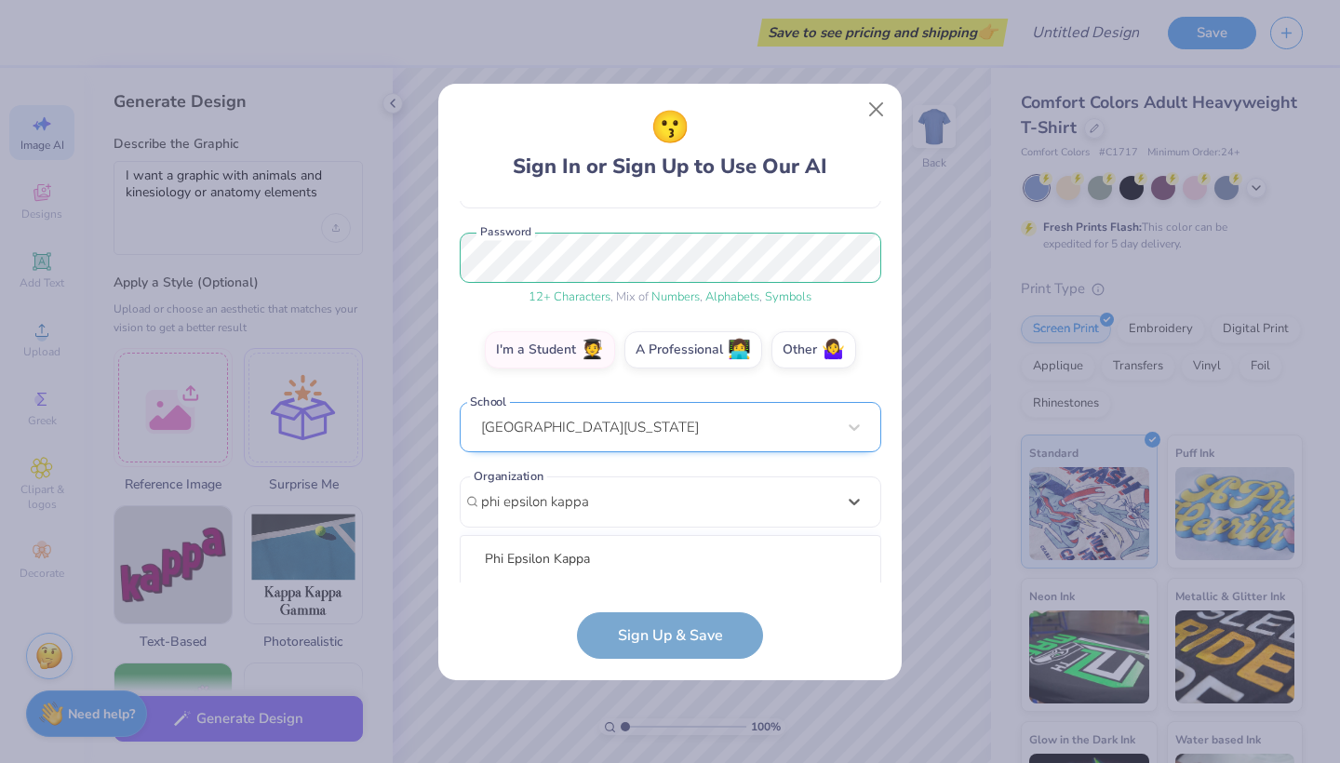
scroll to position [445, 0]
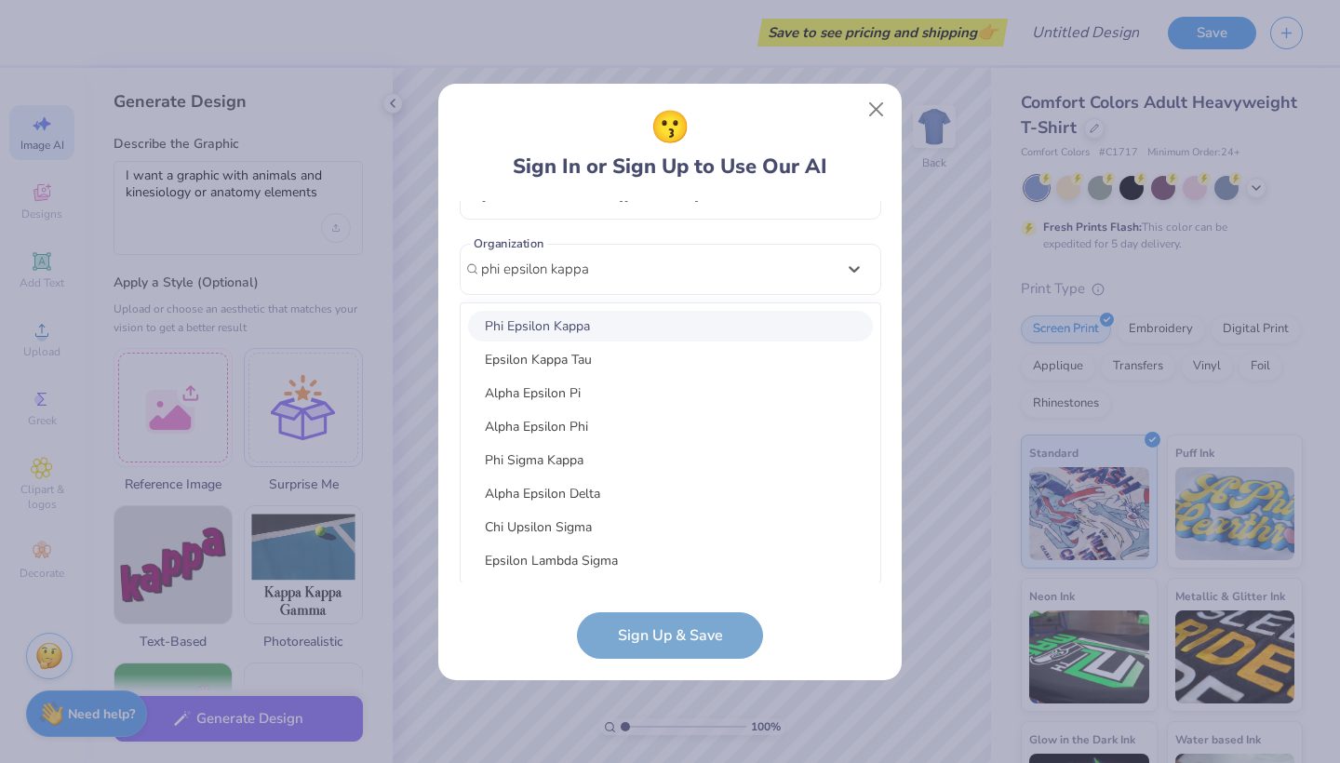
click at [604, 331] on div "Phi Epsilon Kappa" at bounding box center [670, 326] width 405 height 31
type input "phi epsilon kappa"
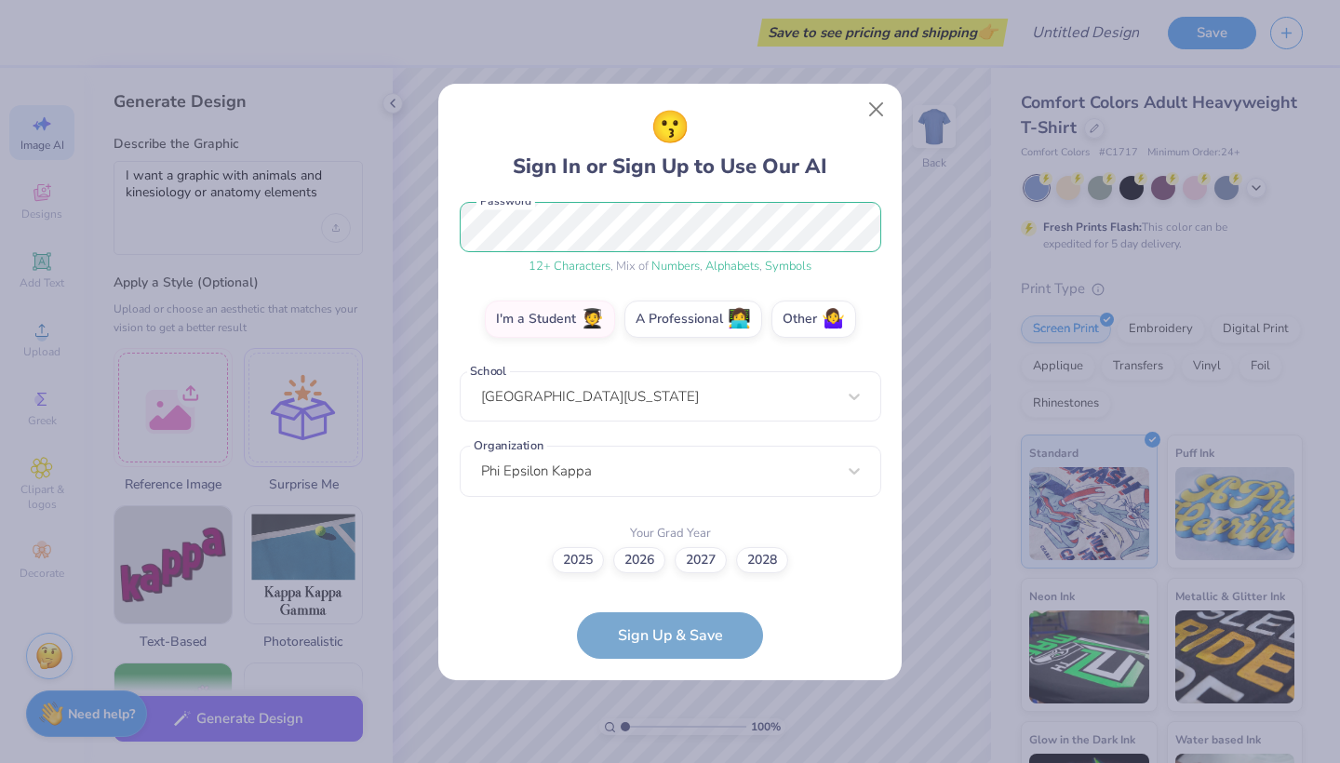
scroll to position [242, 0]
click at [699, 564] on label "2027" at bounding box center [701, 559] width 52 height 26
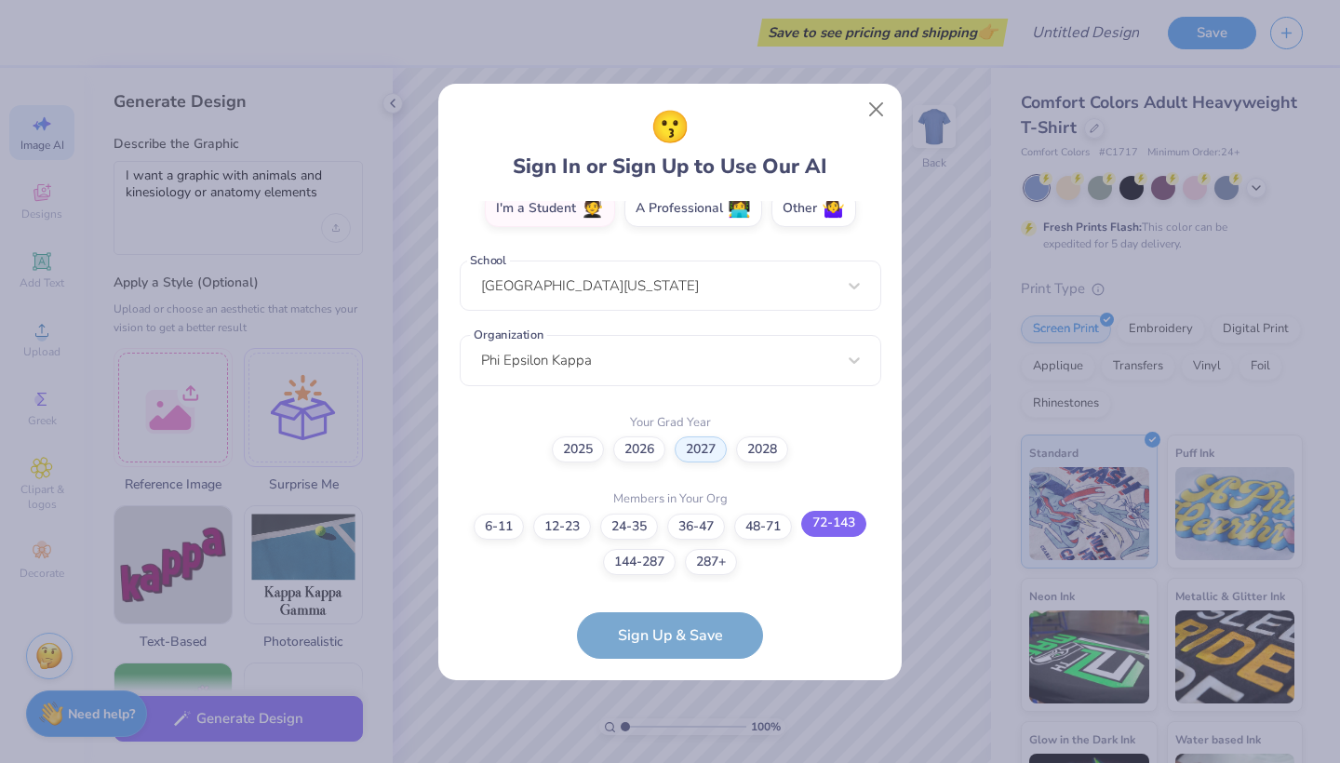
click at [813, 528] on label "72-143" at bounding box center [834, 524] width 65 height 26
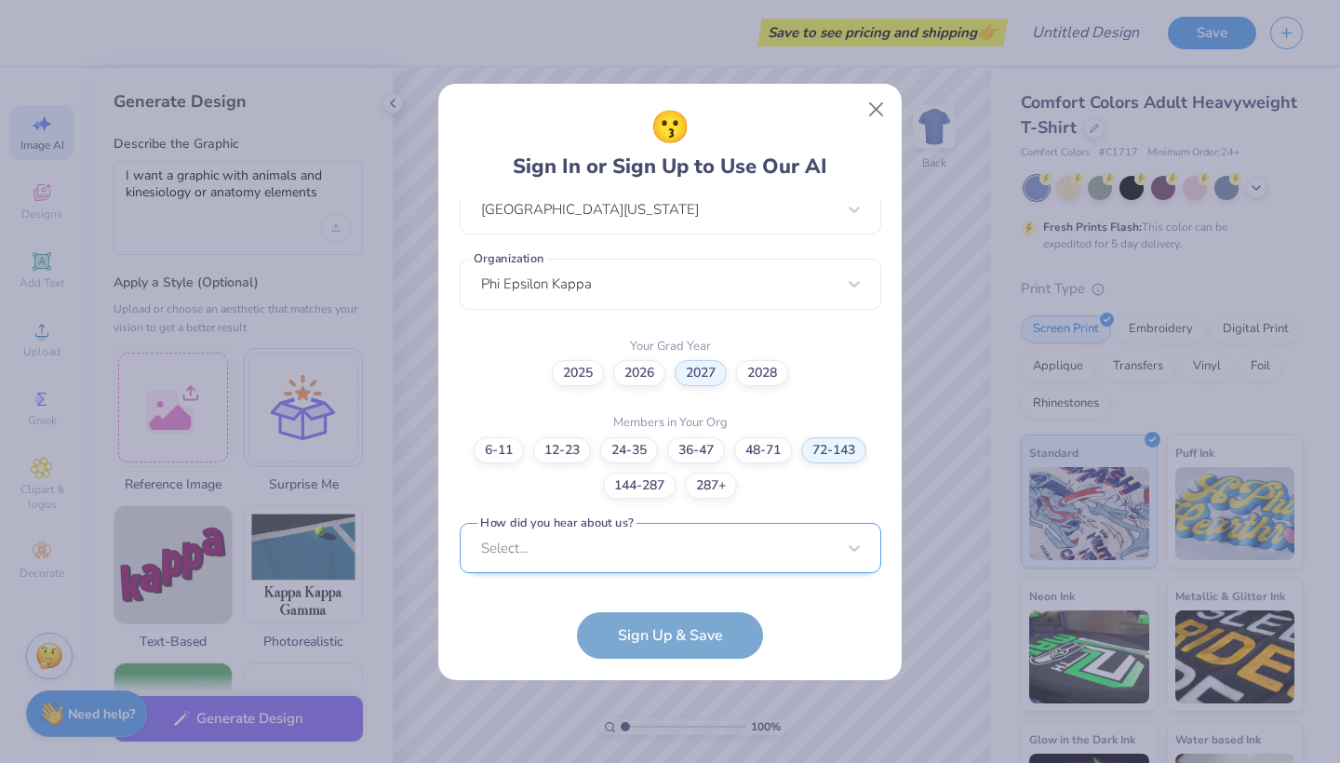
click at [646, 561] on div "Select..." at bounding box center [671, 548] width 422 height 51
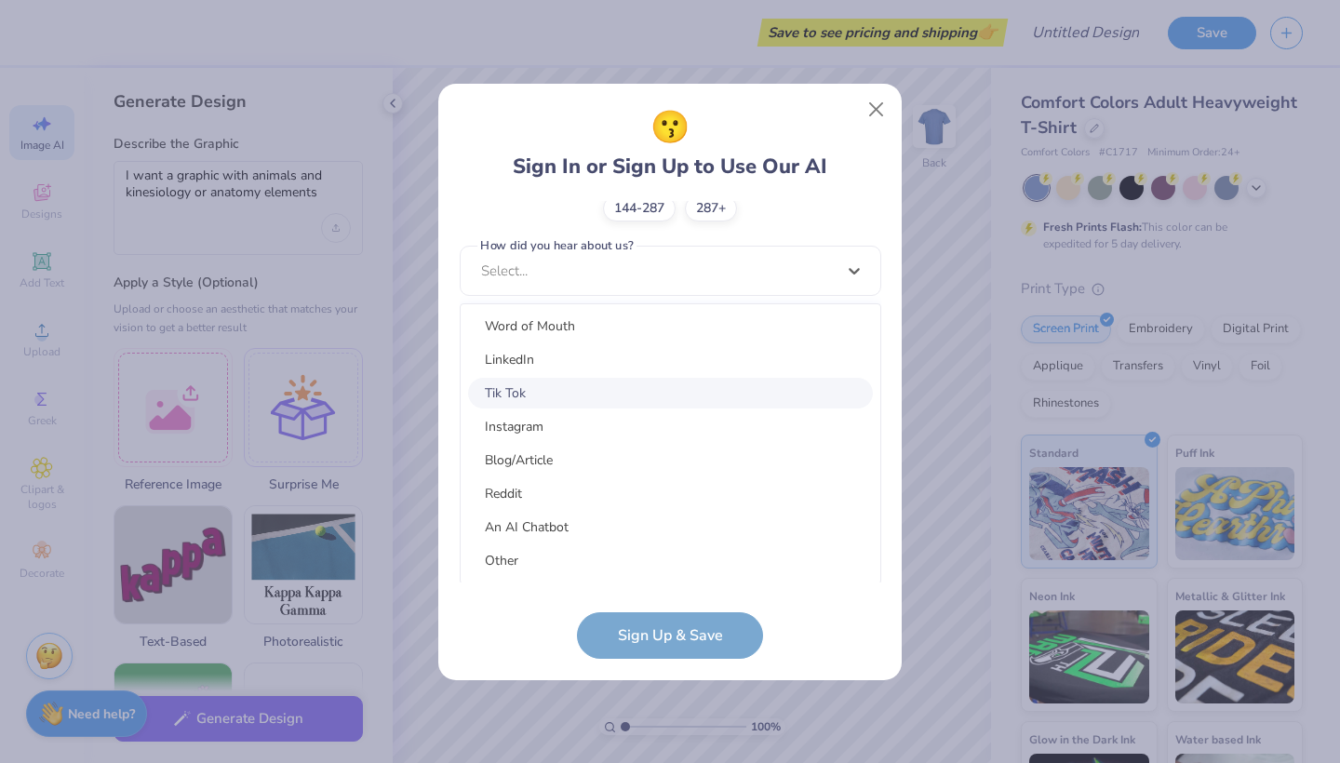
scroll to position [236, 0]
click at [553, 566] on div "Other" at bounding box center [670, 561] width 405 height 31
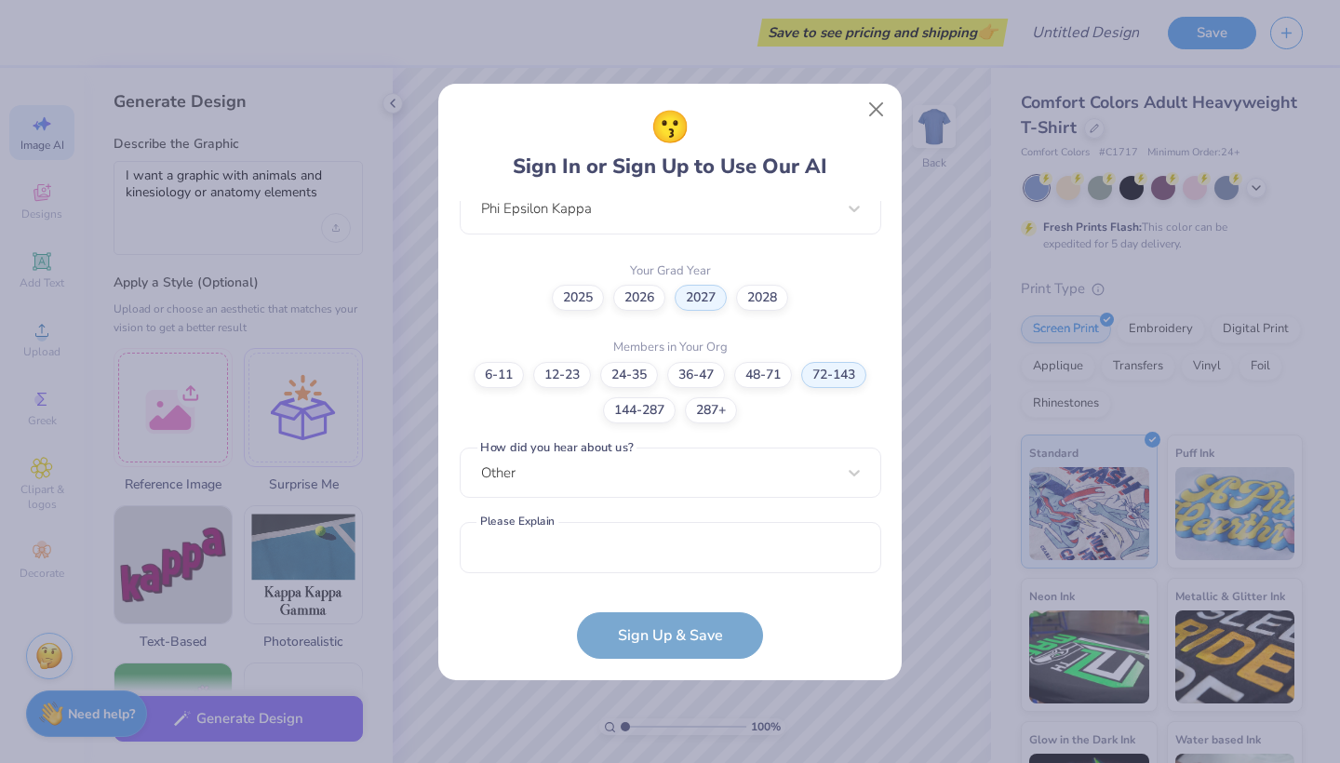
scroll to position [504, 0]
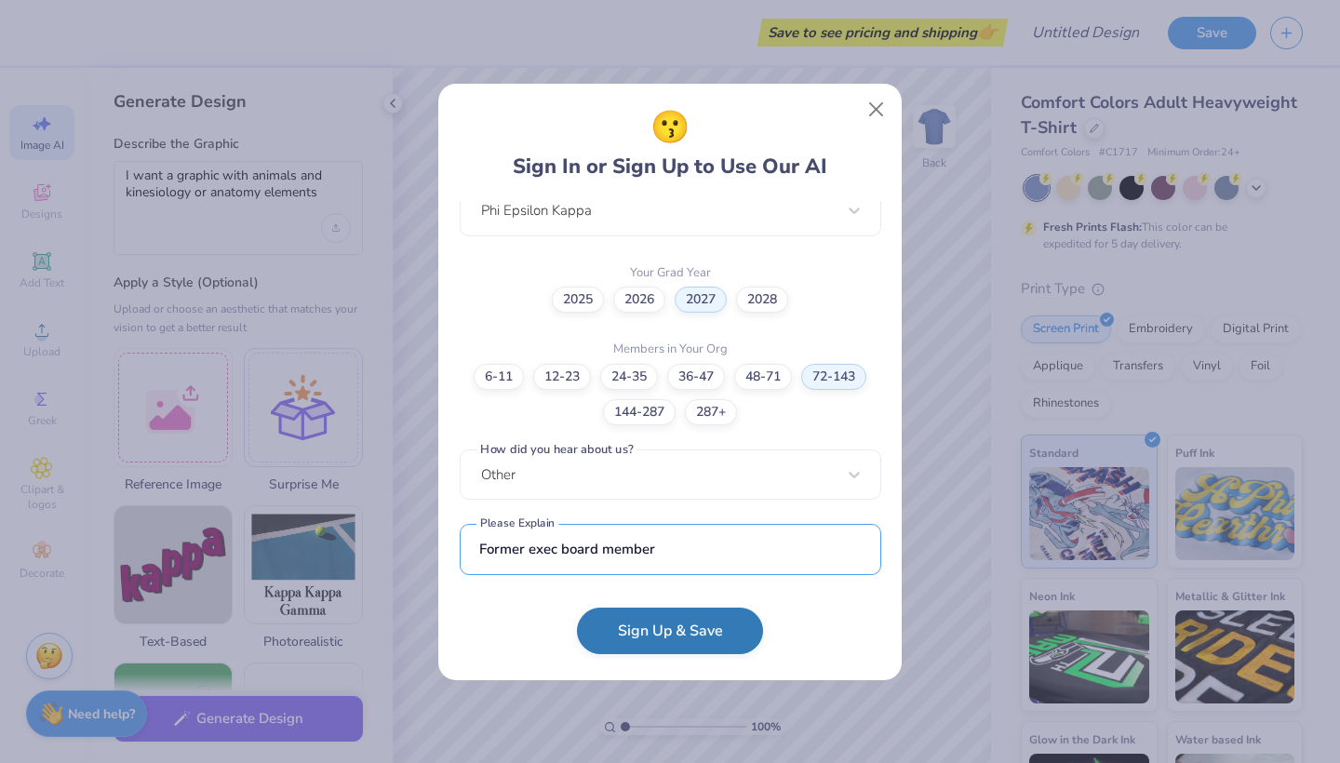
type input "Former exec board member"
click at [633, 647] on button "Sign Up & Save" at bounding box center [670, 631] width 186 height 47
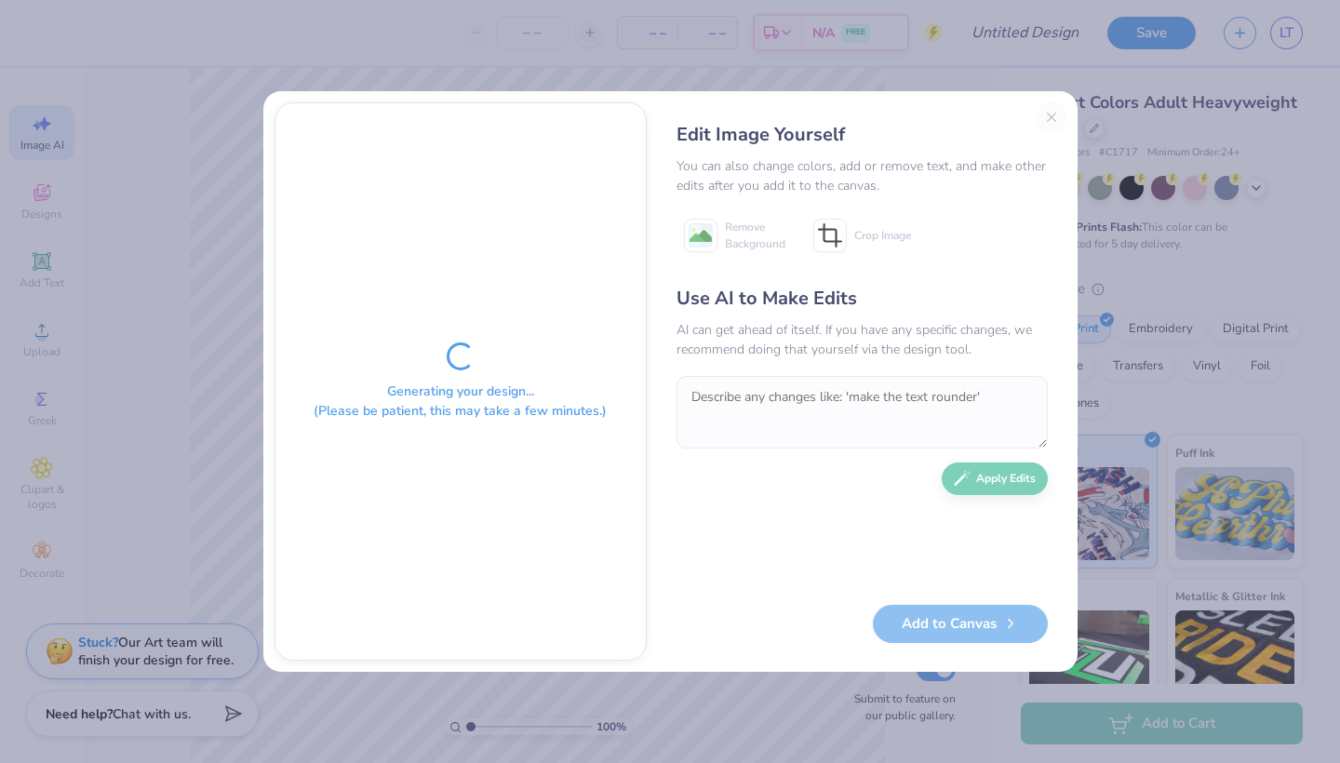
click at [768, 383] on textarea at bounding box center [862, 412] width 371 height 73
